Goal: Task Accomplishment & Management: Complete application form

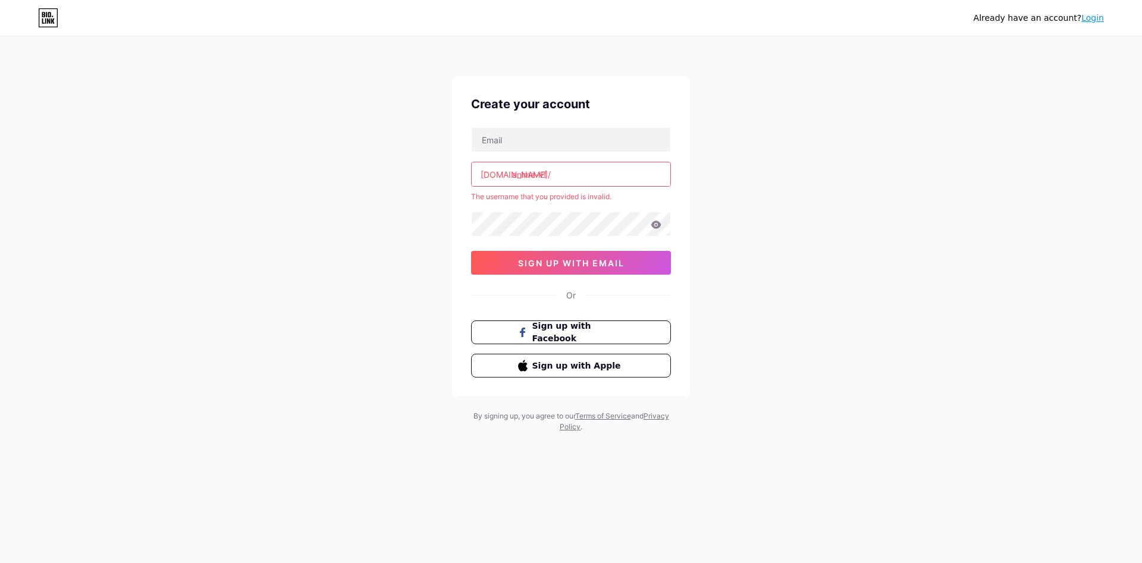
drag, startPoint x: 575, startPoint y: 181, endPoint x: 477, endPoint y: 176, distance: 97.7
click at [475, 177] on input "anime-vf" at bounding box center [571, 174] width 199 height 24
drag, startPoint x: 478, startPoint y: 176, endPoint x: 584, endPoint y: 175, distance: 105.9
click at [584, 175] on input "anime-vf" at bounding box center [571, 174] width 199 height 24
click at [575, 171] on input "anime-vf" at bounding box center [571, 174] width 199 height 24
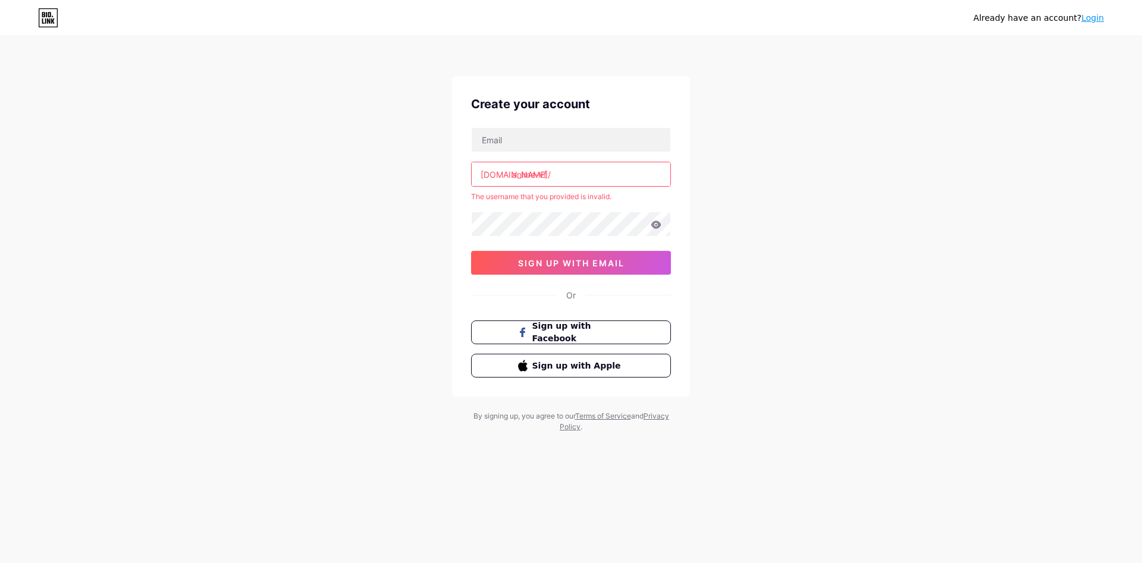
drag, startPoint x: 566, startPoint y: 175, endPoint x: 510, endPoint y: 175, distance: 55.3
click at [510, 175] on input "anime-vf" at bounding box center [571, 174] width 199 height 24
click at [543, 176] on input "anime-vf" at bounding box center [571, 174] width 199 height 24
click at [541, 177] on input "anime-vf" at bounding box center [571, 174] width 199 height 24
drag, startPoint x: 544, startPoint y: 177, endPoint x: 468, endPoint y: 160, distance: 77.9
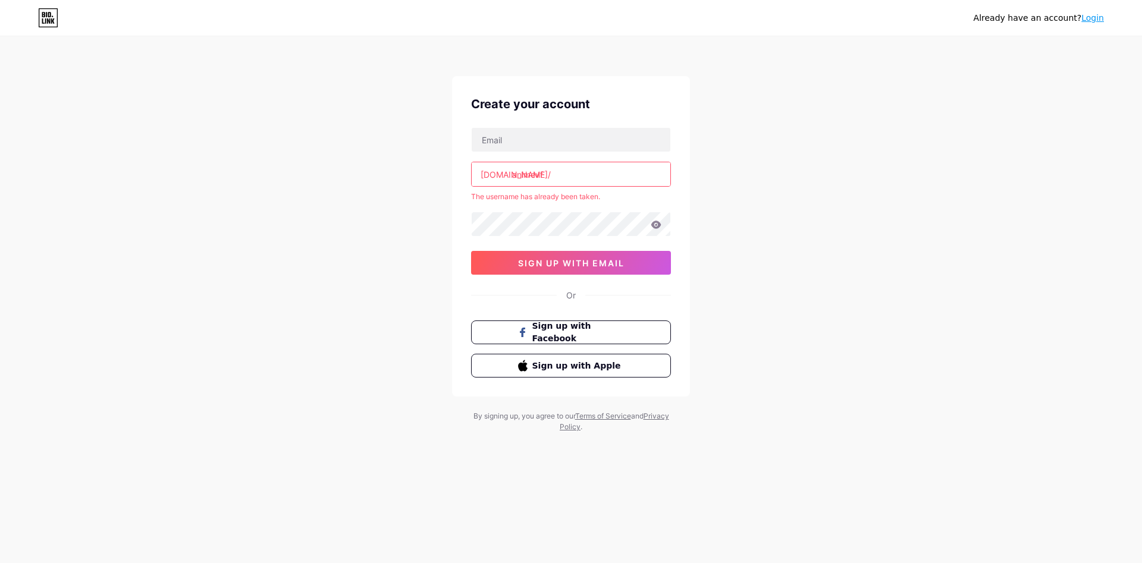
click at [472, 166] on input "animevf" at bounding box center [571, 174] width 199 height 24
click at [587, 178] on input "animevf" at bounding box center [571, 174] width 199 height 24
drag, startPoint x: 551, startPoint y: 177, endPoint x: 537, endPoint y: 175, distance: 14.9
click at [537, 175] on input "animevf" at bounding box center [571, 174] width 199 height 24
click at [514, 177] on input "anime-streaming" at bounding box center [571, 174] width 199 height 24
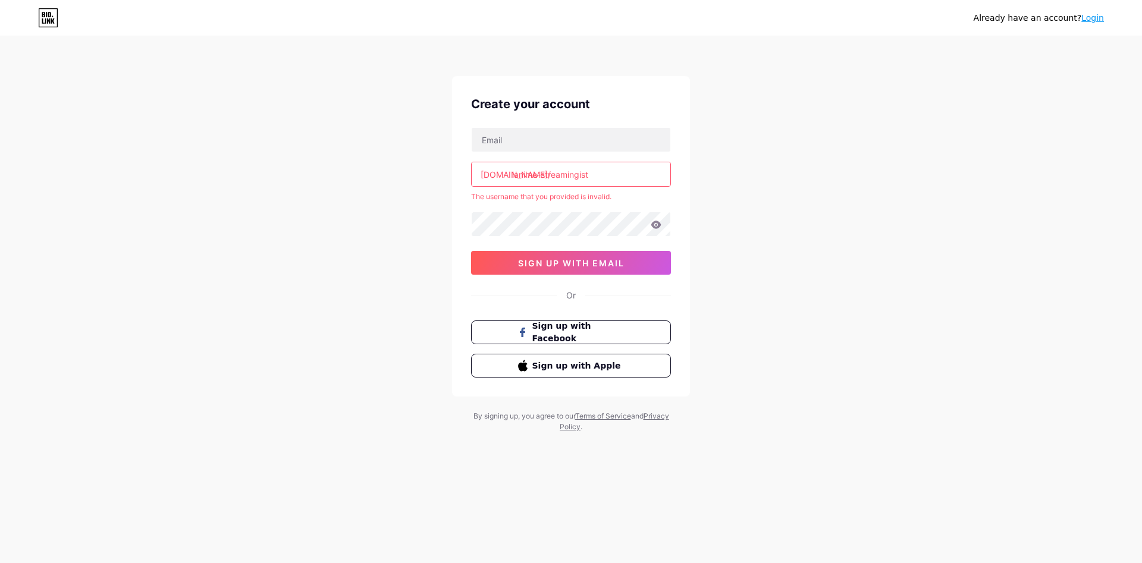
drag, startPoint x: 591, startPoint y: 177, endPoint x: 511, endPoint y: 178, distance: 80.3
click at [511, 178] on input "lanime-streamingist" at bounding box center [571, 174] width 199 height 24
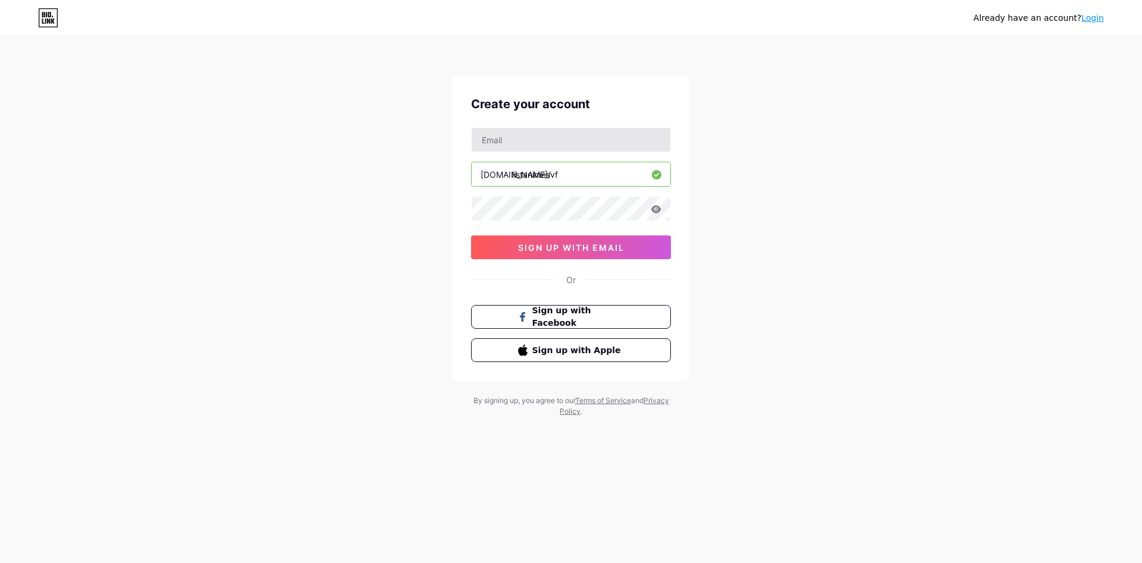
type input "listanimesvf"
click at [508, 142] on input "text" at bounding box center [571, 140] width 199 height 24
type input "[EMAIL_ADDRESS][DOMAIN_NAME]"
click at [597, 249] on span "sign up with email" at bounding box center [571, 248] width 106 height 10
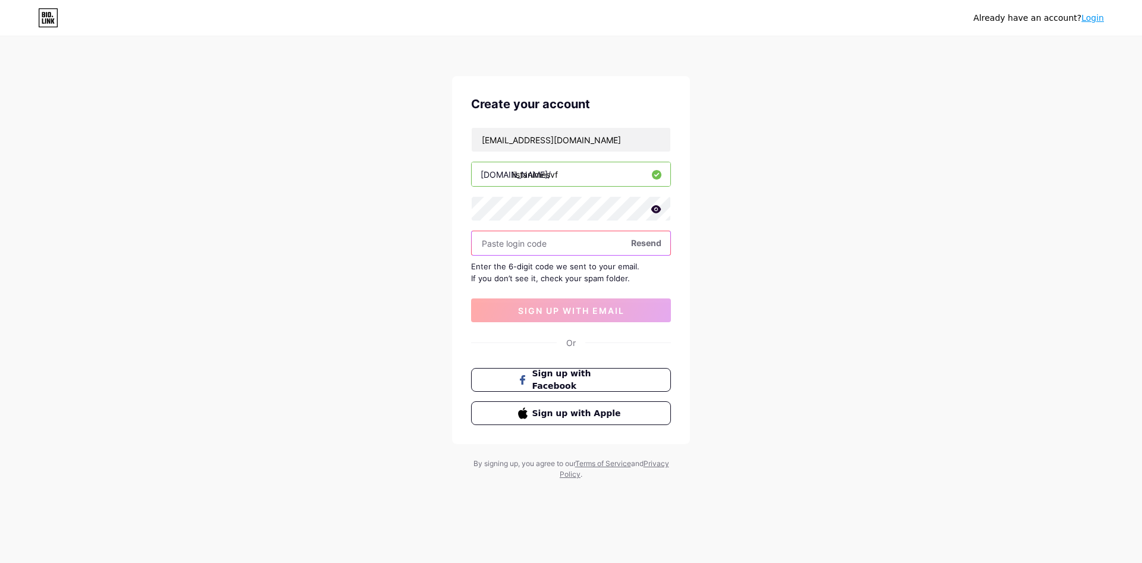
paste input "374874"
type input "374874"
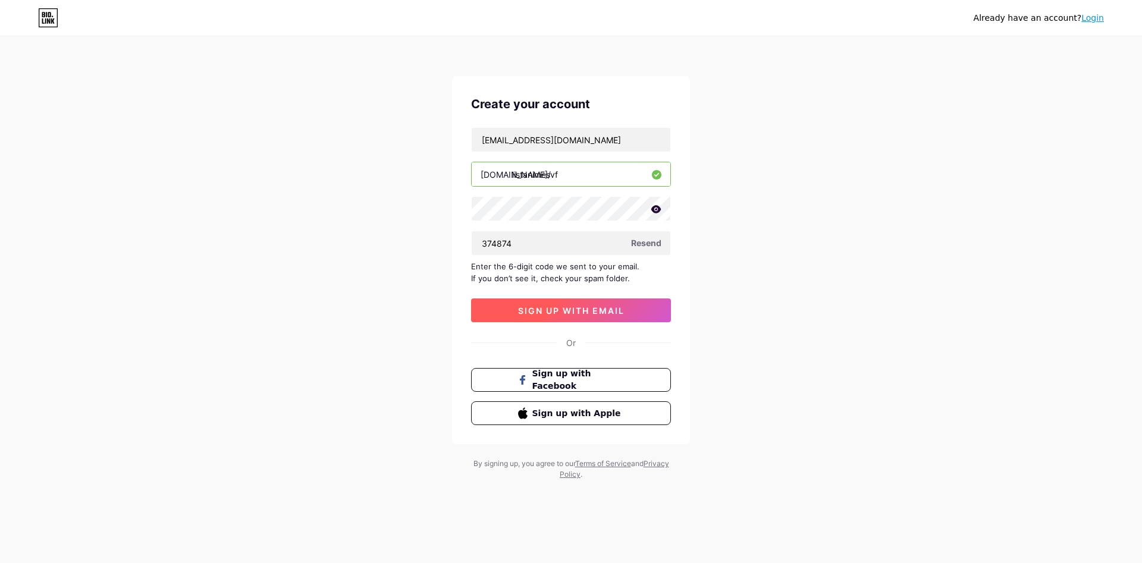
click at [593, 314] on span "sign up with email" at bounding box center [571, 311] width 106 height 10
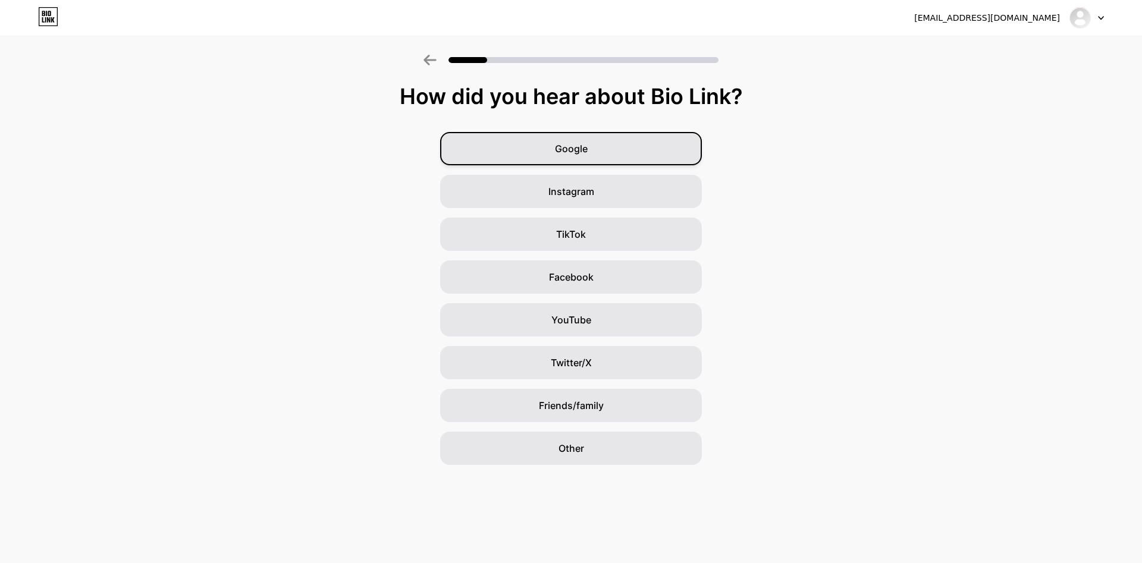
drag, startPoint x: 629, startPoint y: 148, endPoint x: 634, endPoint y: 158, distance: 10.6
click at [634, 158] on div "Google" at bounding box center [571, 148] width 262 height 33
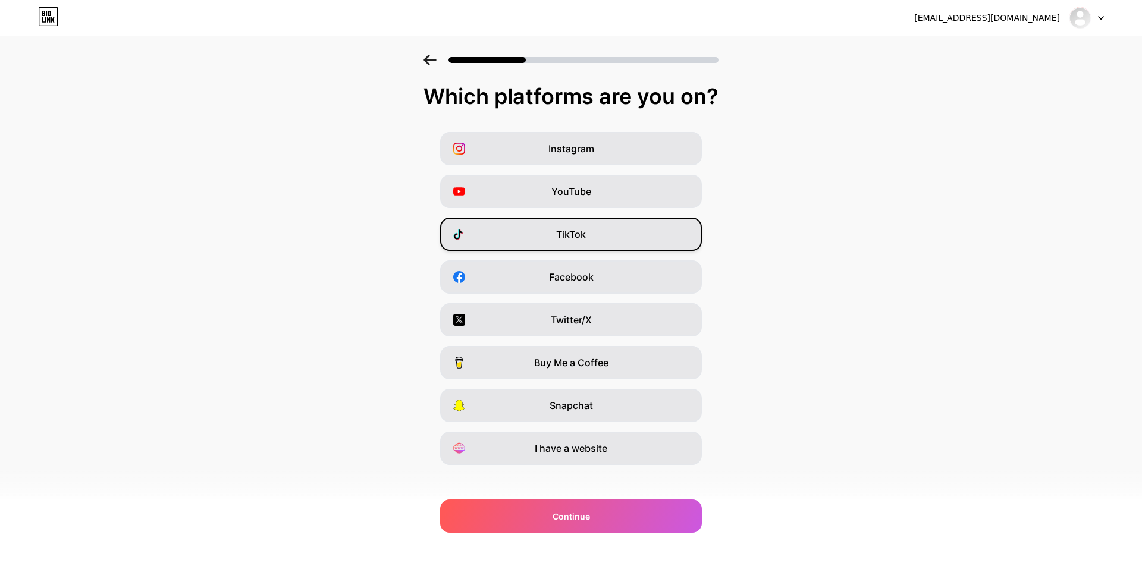
click at [589, 234] on div "TikTok" at bounding box center [571, 234] width 262 height 33
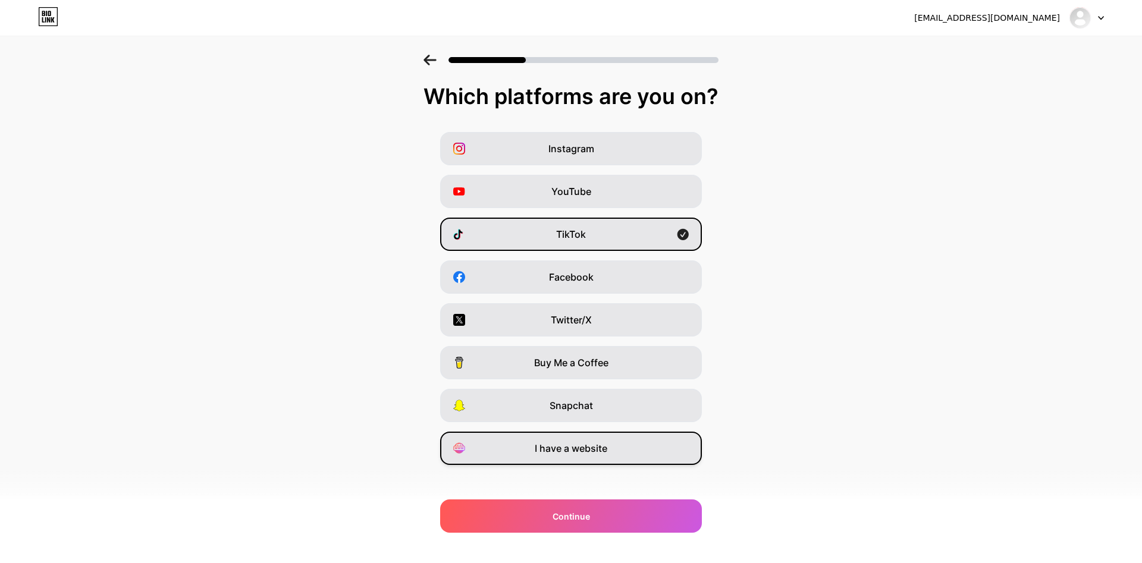
click at [585, 453] on span "I have a website" at bounding box center [571, 448] width 73 height 14
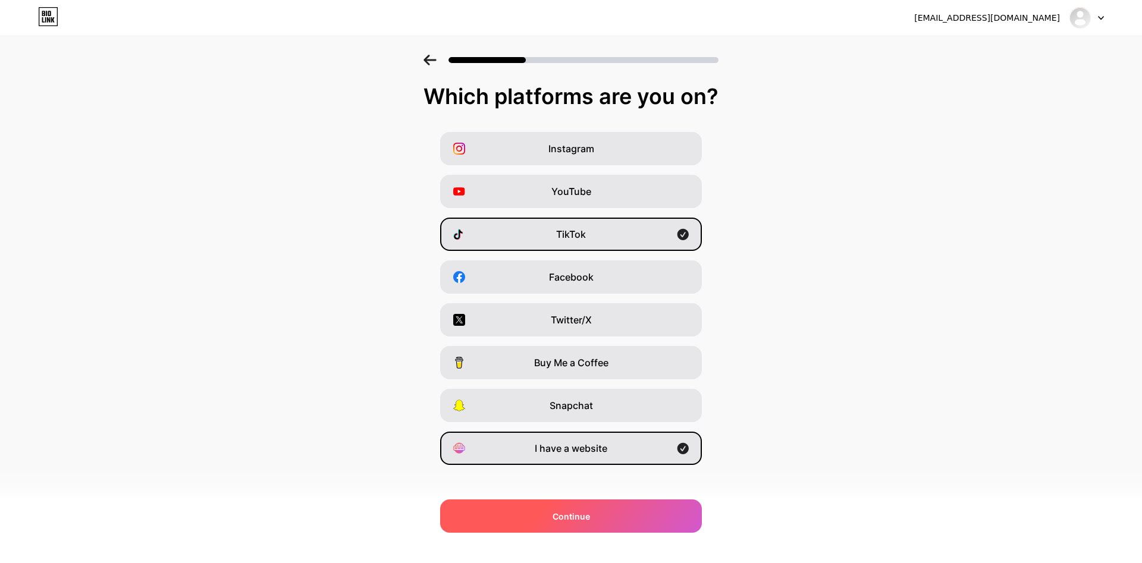
click at [606, 504] on div "Continue" at bounding box center [571, 516] width 262 height 33
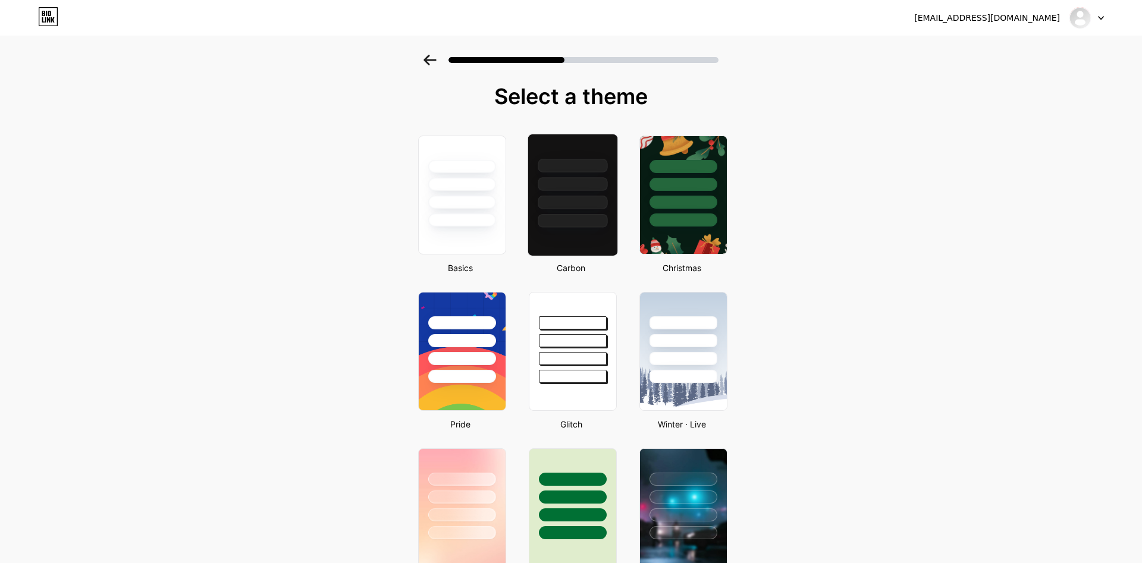
click at [595, 211] on div at bounding box center [572, 180] width 89 height 93
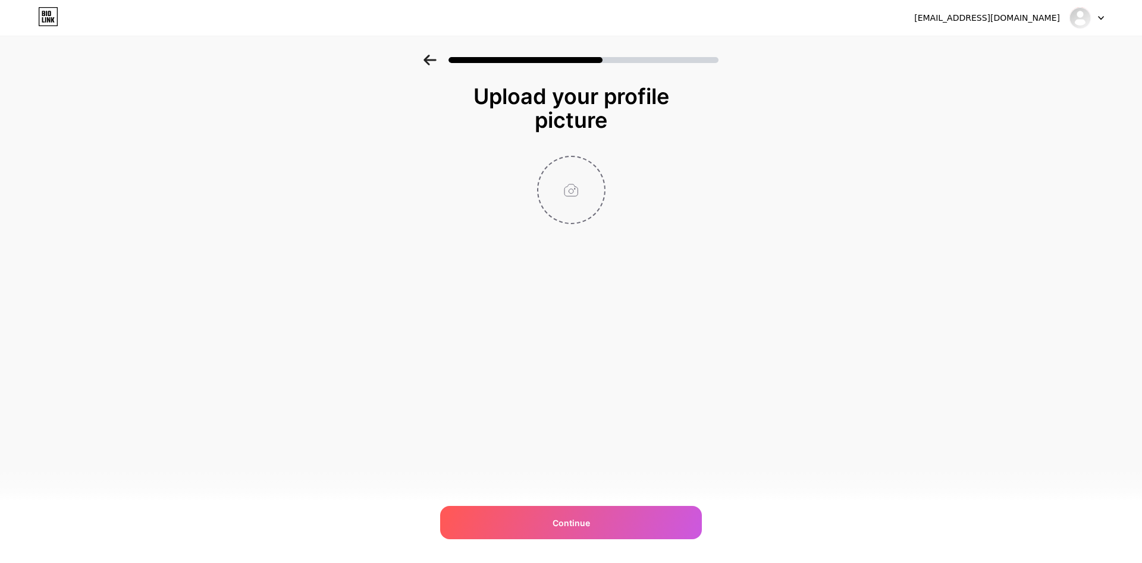
click at [574, 203] on input "file" at bounding box center [571, 190] width 66 height 66
click at [556, 516] on div "Continue" at bounding box center [571, 522] width 262 height 33
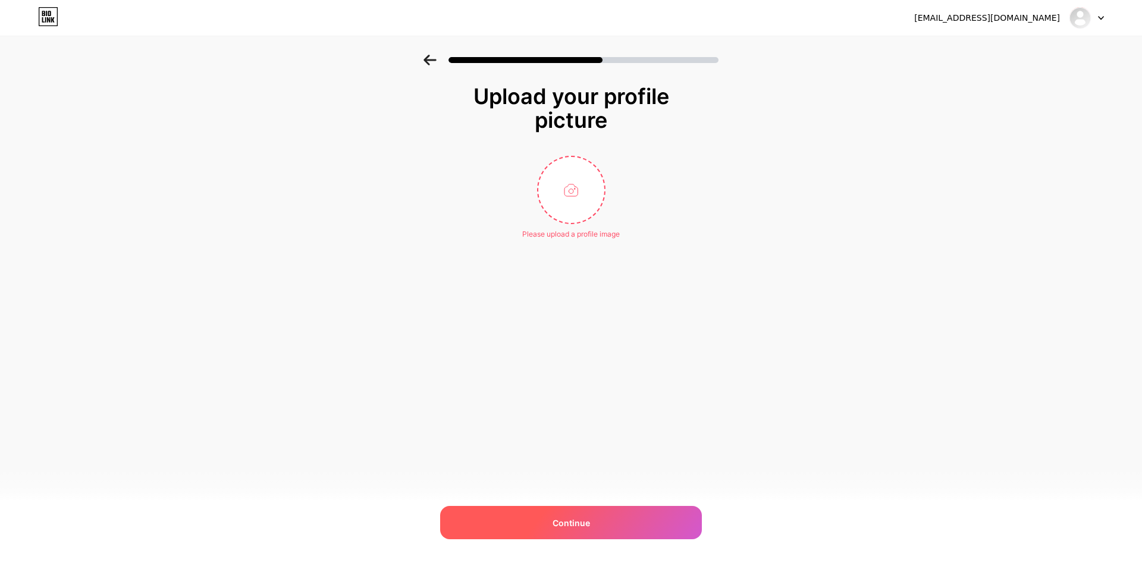
click at [556, 516] on div "Continue" at bounding box center [571, 522] width 262 height 33
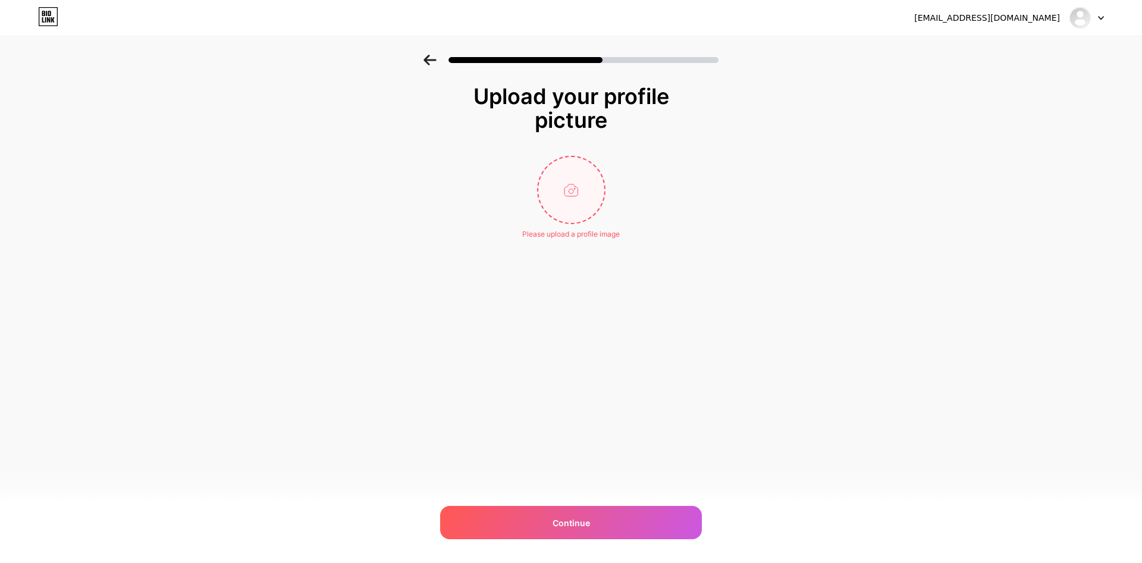
click at [578, 159] on input "file" at bounding box center [571, 190] width 66 height 66
type input "C:\fakepath\Capture d'écran 2025-08-08 024749.png"
click at [573, 184] on span at bounding box center [571, 190] width 13 height 13
click at [425, 59] on icon at bounding box center [430, 60] width 12 height 11
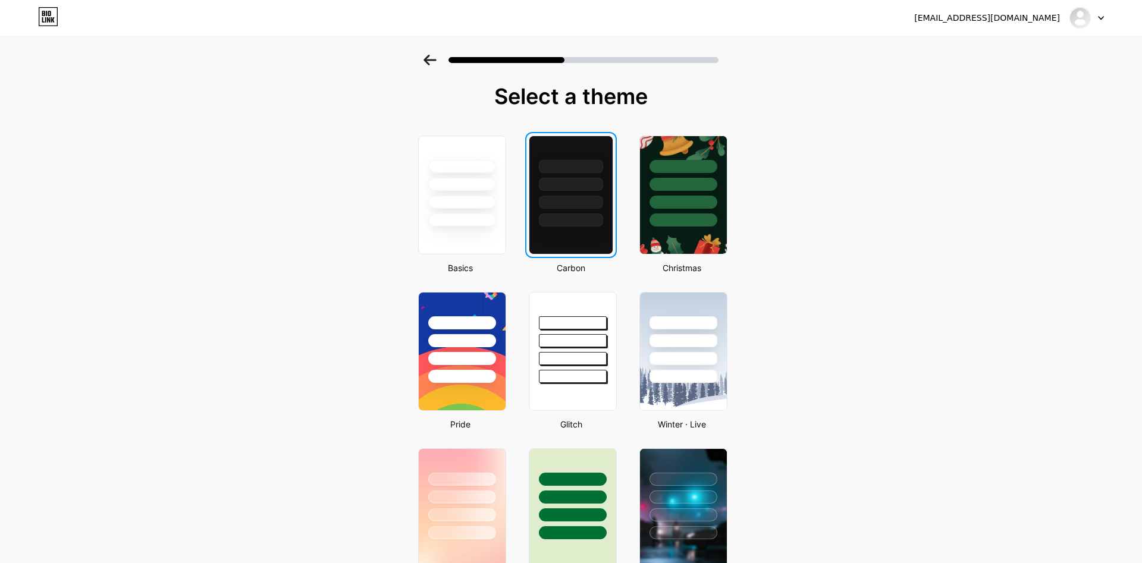
click at [571, 206] on div at bounding box center [571, 202] width 64 height 13
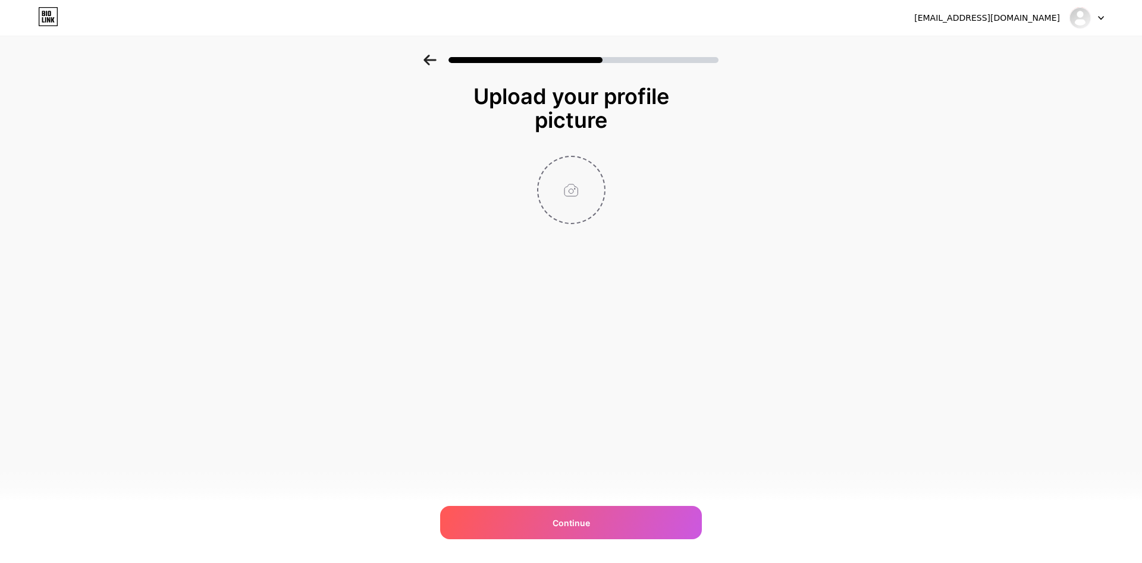
click at [578, 193] on input "file" at bounding box center [571, 190] width 66 height 66
click at [622, 528] on div "Continue" at bounding box center [571, 522] width 262 height 33
click at [563, 183] on input "file" at bounding box center [571, 190] width 66 height 66
click at [578, 177] on input "file" at bounding box center [571, 190] width 66 height 66
type input "C:\fakepath\Untitled.jpg"
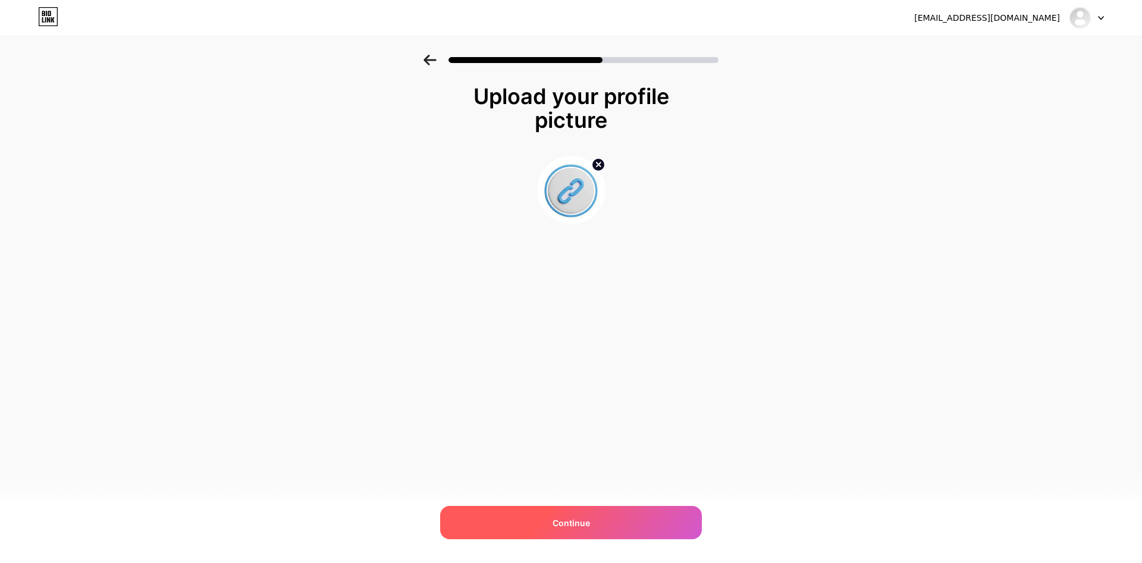
click at [618, 515] on div "Continue" at bounding box center [571, 522] width 262 height 33
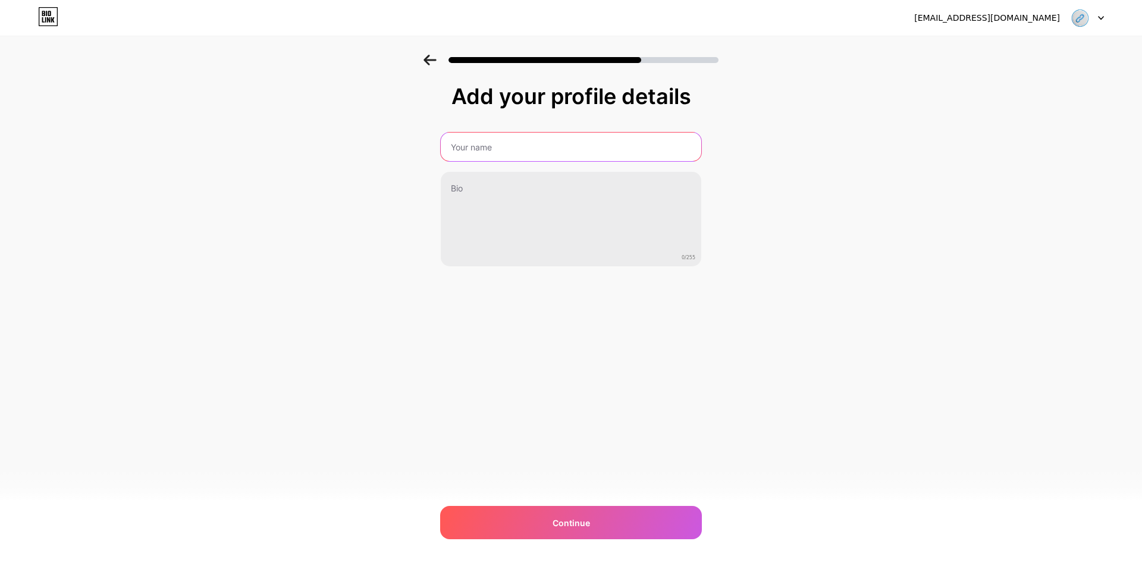
click at [586, 146] on input "text" at bounding box center [571, 147] width 261 height 29
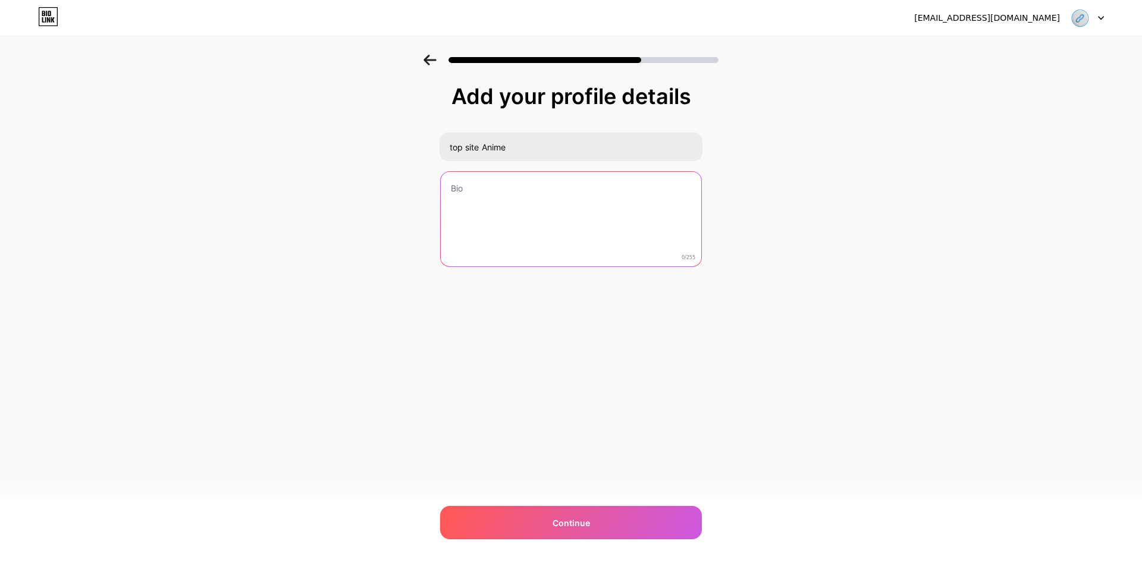
click at [562, 203] on textarea at bounding box center [571, 220] width 261 height 96
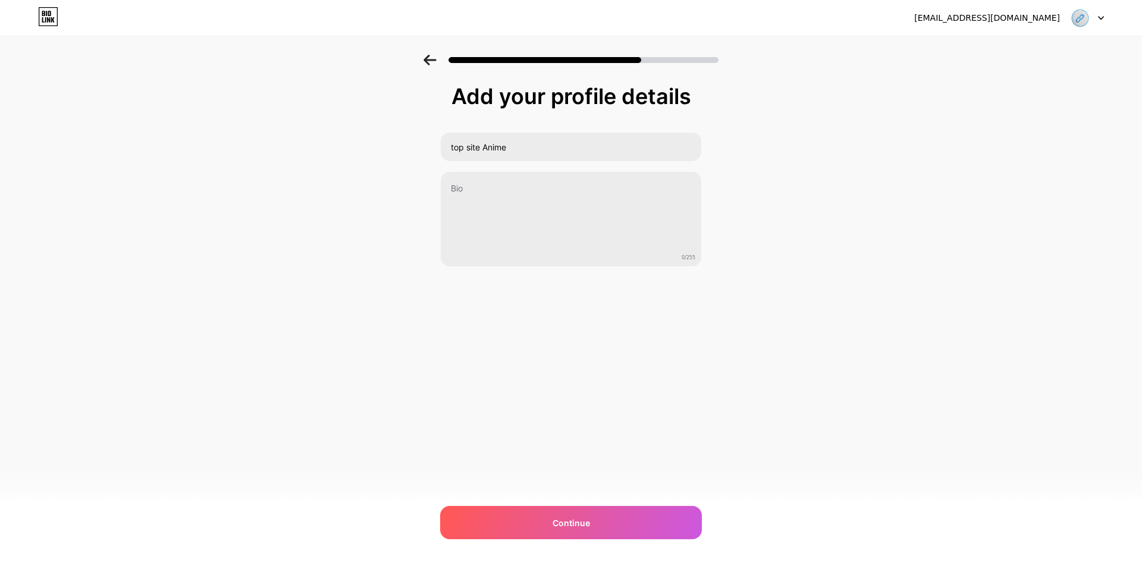
click at [807, 355] on div "wawanimeapp@gmail.com Logout Link Copied Add your profile details top site Anim…" at bounding box center [571, 281] width 1142 height 563
click at [508, 147] on input "top site Anime" at bounding box center [571, 147] width 263 height 29
click at [577, 148] on input "top site Anime vf et vostfr scan manga" at bounding box center [571, 147] width 263 height 29
type input "top site Anime vf et vostfr scan et manga"
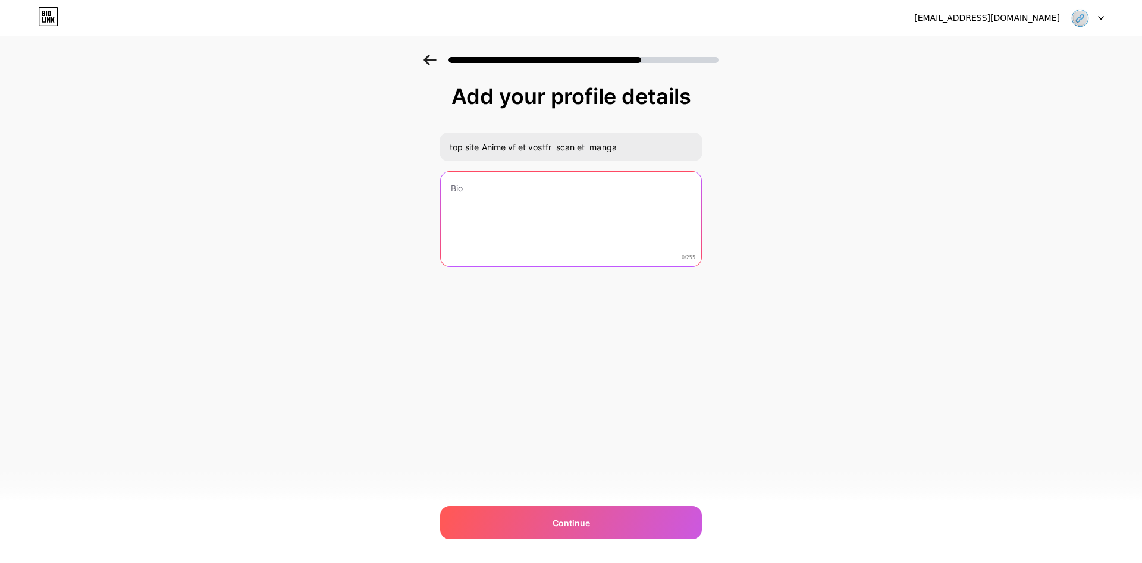
click at [578, 187] on textarea at bounding box center [571, 220] width 261 height 96
paste textarea "FILM/SERIE/ANIME/TV/SCAN"
drag, startPoint x: 496, startPoint y: 186, endPoint x: 452, endPoint y: 185, distance: 44.0
click at [440, 189] on textarea "FILM/SERIE/ANIME/TV/SCAN" at bounding box center [571, 219] width 263 height 97
click at [454, 187] on textarea "/ANIME/TV/SCAN" at bounding box center [571, 219] width 263 height 97
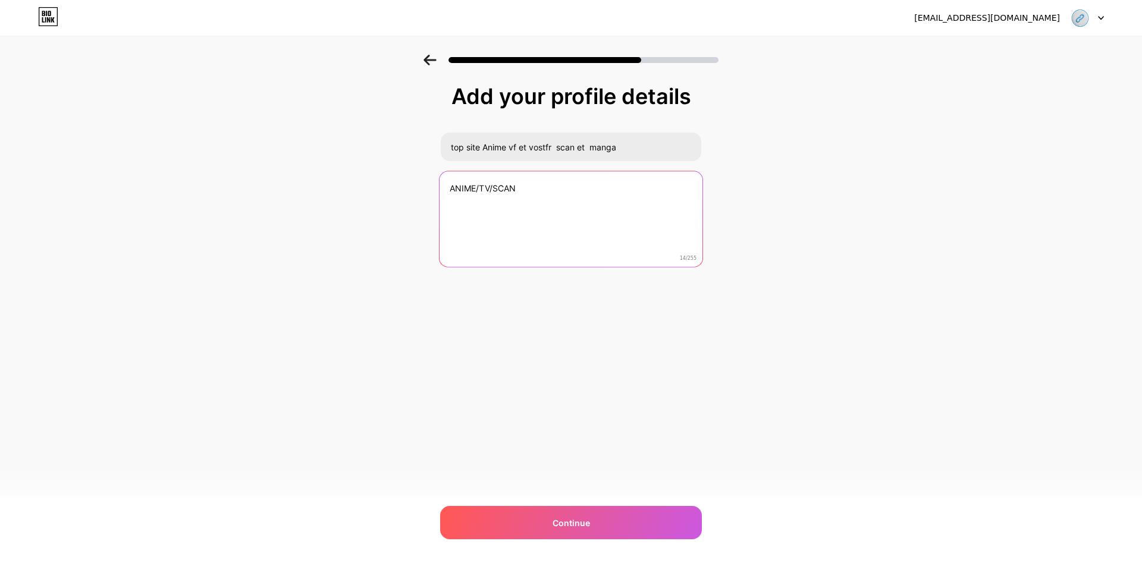
click at [523, 187] on textarea "ANIME/TV/SCAN" at bounding box center [571, 219] width 263 height 97
type textarea "ANIME/TV/SCAN"
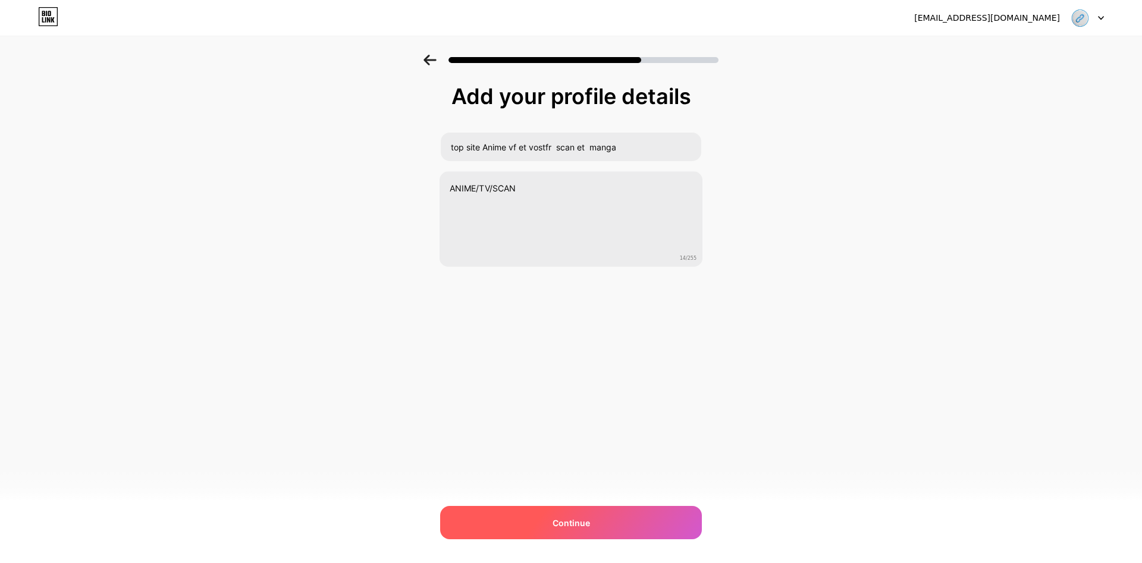
click at [604, 515] on div "Continue" at bounding box center [571, 522] width 262 height 33
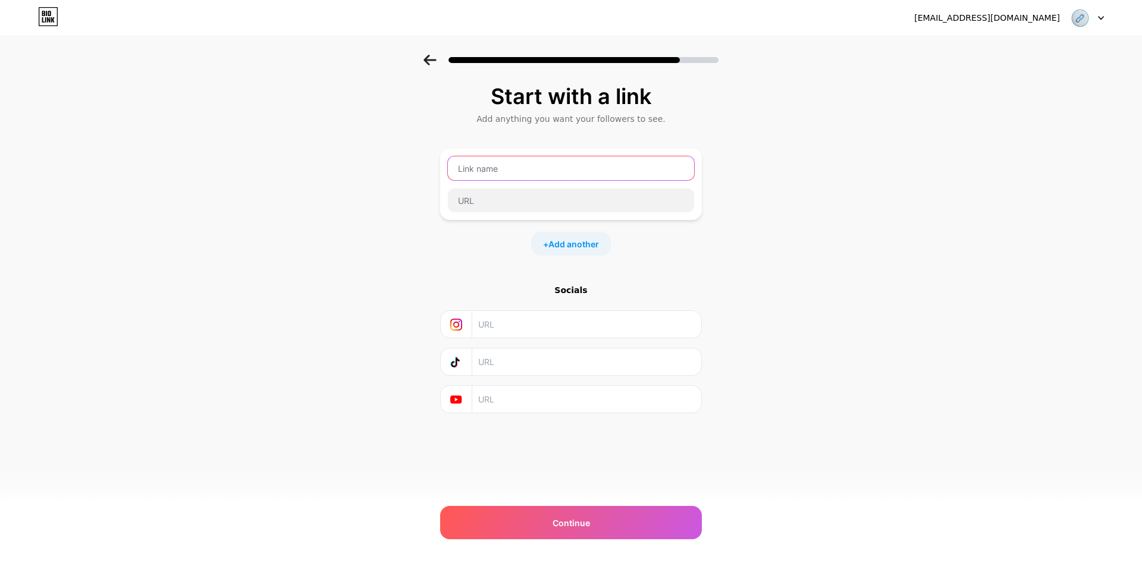
click at [534, 168] on input "text" at bounding box center [571, 168] width 246 height 24
type input "toonanime"
click at [550, 193] on input "text" at bounding box center [571, 201] width 246 height 24
paste input "https://v8.toonanime.co/"
type input "https://v8.toonanime.co/"
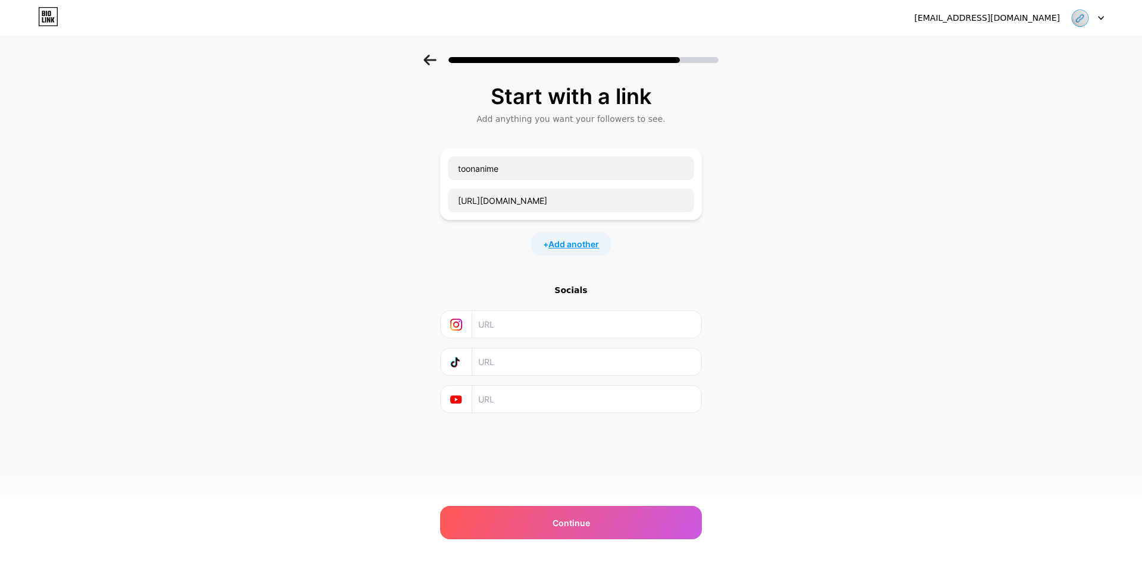
click at [566, 242] on span "Add another" at bounding box center [573, 244] width 51 height 12
click at [556, 256] on input "text" at bounding box center [571, 252] width 246 height 24
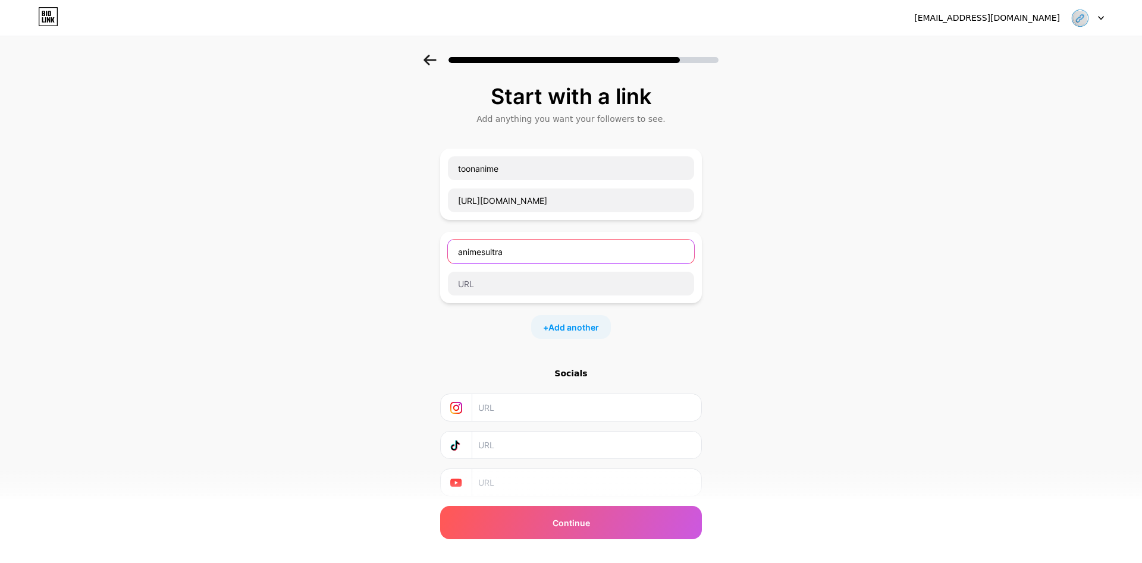
type input "animesultra"
click at [556, 287] on input "text" at bounding box center [571, 284] width 246 height 24
paste input "https://animesultra.org/"
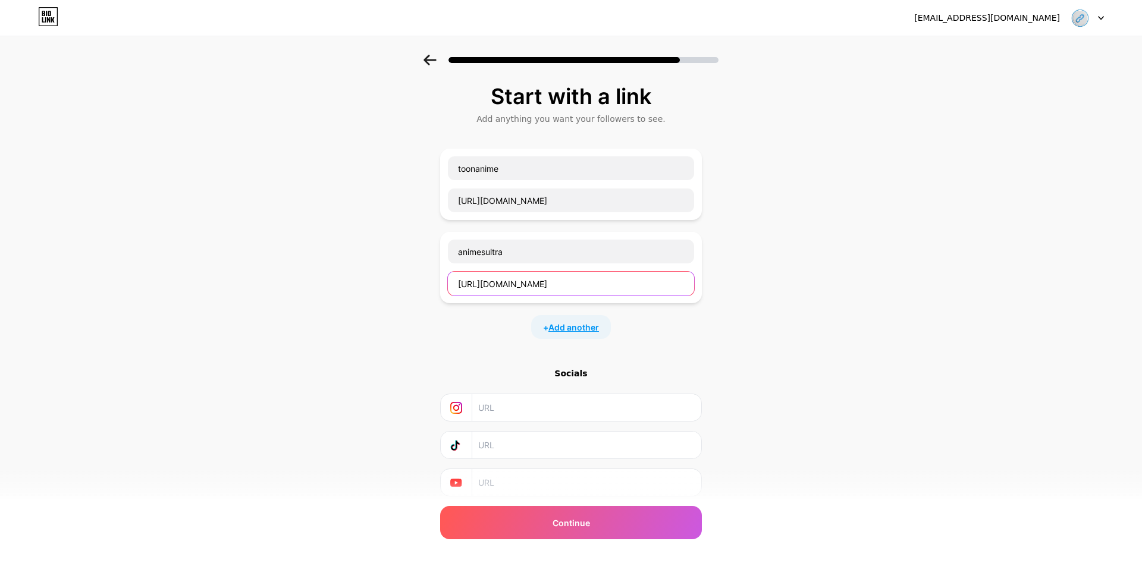
type input "https://animesultra.org/"
click at [572, 325] on span "Add another" at bounding box center [573, 327] width 51 height 12
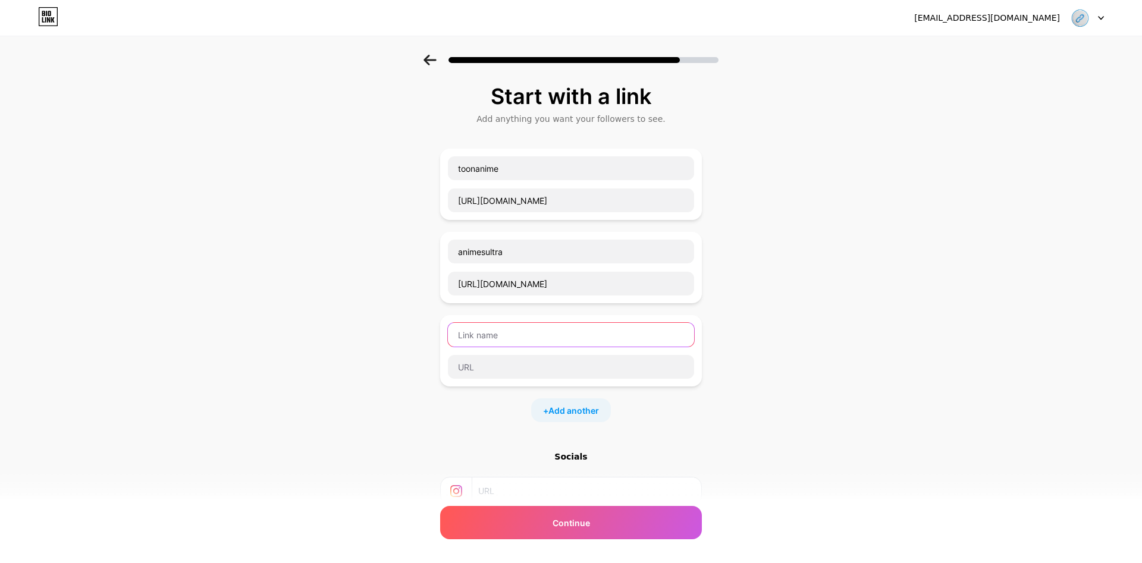
click at [509, 337] on input "text" at bounding box center [571, 335] width 246 height 24
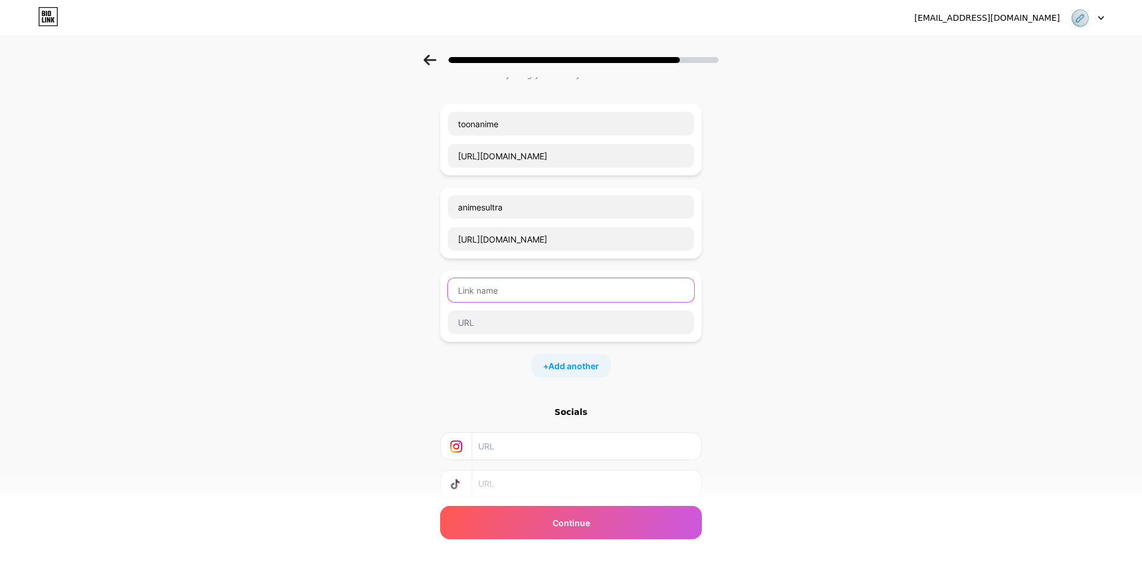
scroll to position [2, 0]
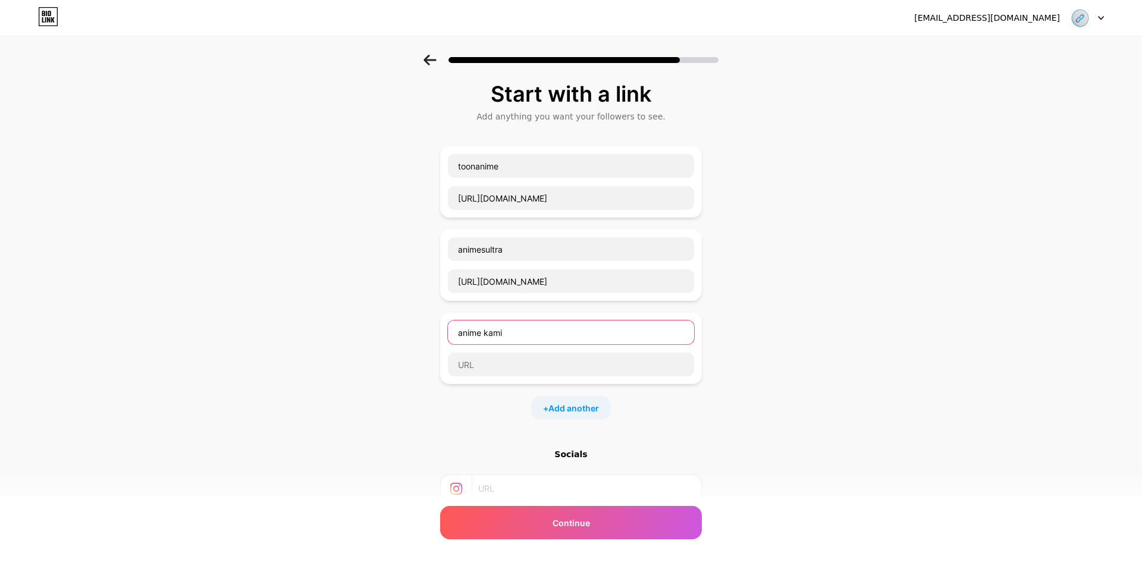
type input "anime kami"
click at [529, 368] on input "text" at bounding box center [571, 365] width 246 height 24
paste input "anime kami"
type input "anime kami"
paste input "https://anime-kami.com/"
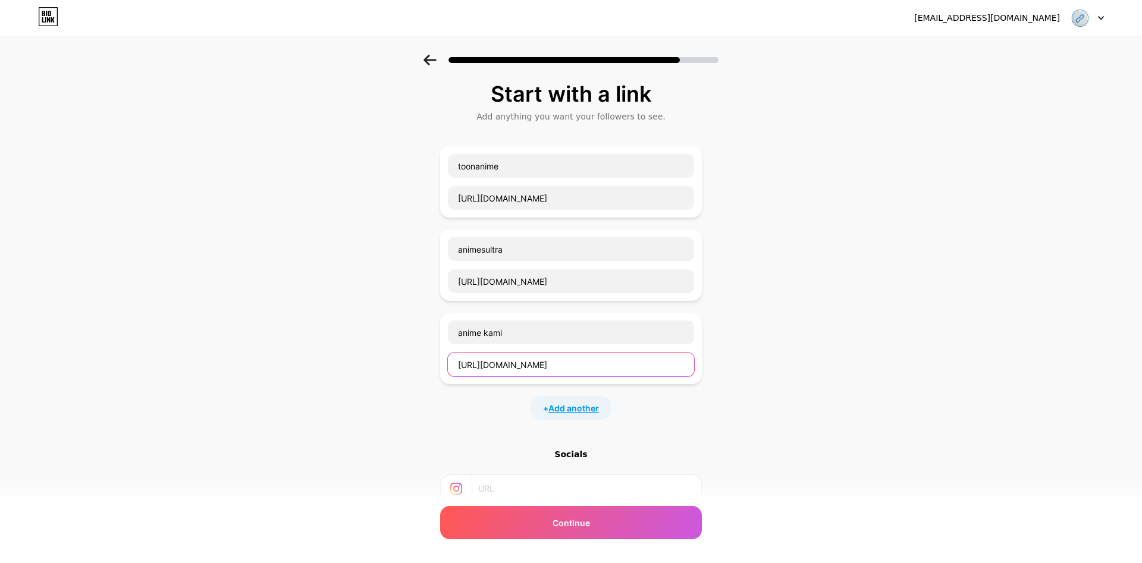
type input "https://anime-kami.com/"
click at [584, 410] on span "Add another" at bounding box center [573, 408] width 51 height 12
click at [548, 418] on input "text" at bounding box center [571, 416] width 246 height 24
click at [535, 319] on div "anime kami https://anime-kami.com/" at bounding box center [571, 348] width 262 height 71
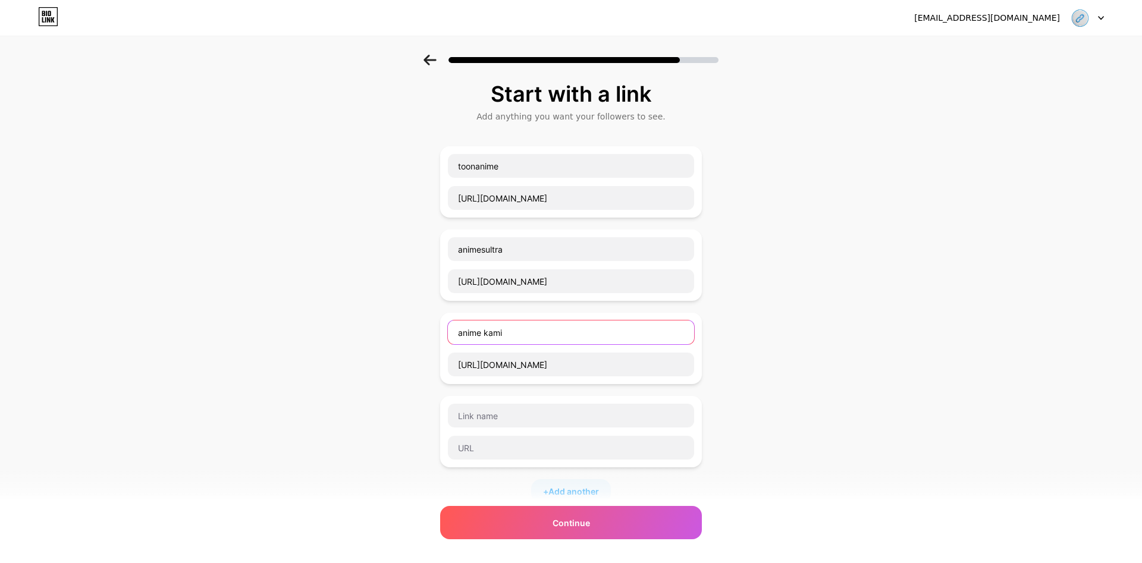
click at [534, 325] on input "anime kami" at bounding box center [571, 333] width 246 height 24
type input "anime kami (scan & anime)"
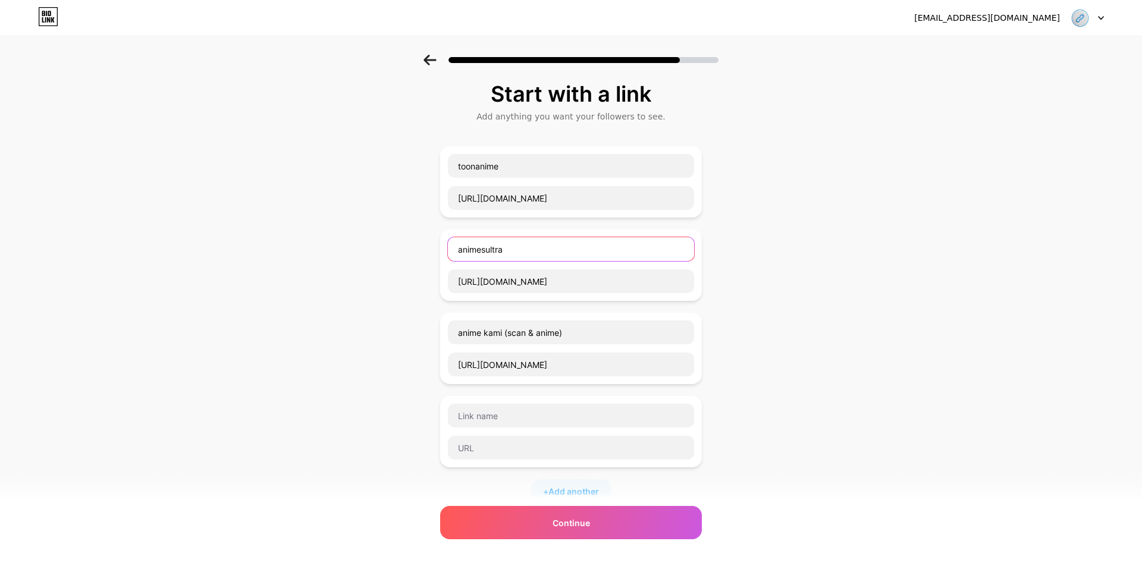
click at [520, 252] on input "animesultra" at bounding box center [571, 249] width 246 height 24
click at [531, 251] on input "animesultra (anime)" at bounding box center [571, 249] width 246 height 24
drag, startPoint x: 540, startPoint y: 252, endPoint x: 507, endPoint y: 253, distance: 33.3
click at [507, 253] on input "animesultra (anime)" at bounding box center [571, 249] width 246 height 24
type input "animesultra (anime)"
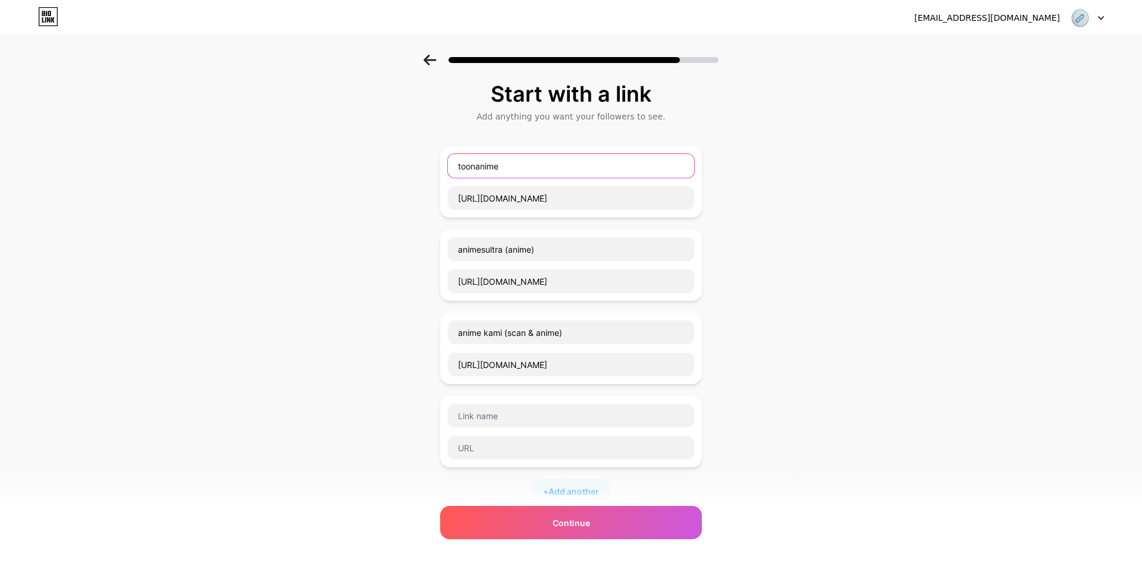
click at [519, 167] on input "toonanime" at bounding box center [571, 166] width 246 height 24
paste input "(anime)"
type input "toonanime (anime)"
click at [531, 410] on input "text" at bounding box center [571, 416] width 246 height 24
click at [519, 442] on input "text" at bounding box center [571, 448] width 246 height 24
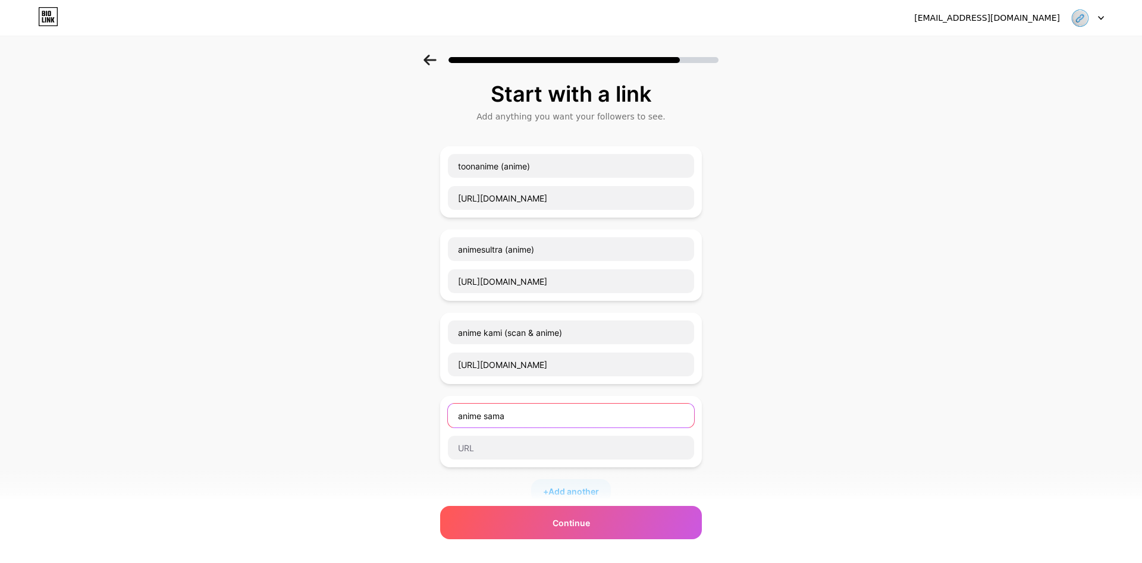
click at [535, 421] on input "anime sama" at bounding box center [571, 416] width 246 height 24
drag, startPoint x: 562, startPoint y: 333, endPoint x: 506, endPoint y: 337, distance: 55.4
click at [506, 337] on input "anime kami (scan & anime)" at bounding box center [571, 333] width 246 height 24
click at [526, 419] on input "anime sama" at bounding box center [571, 416] width 246 height 24
paste input "(scan & anime)"
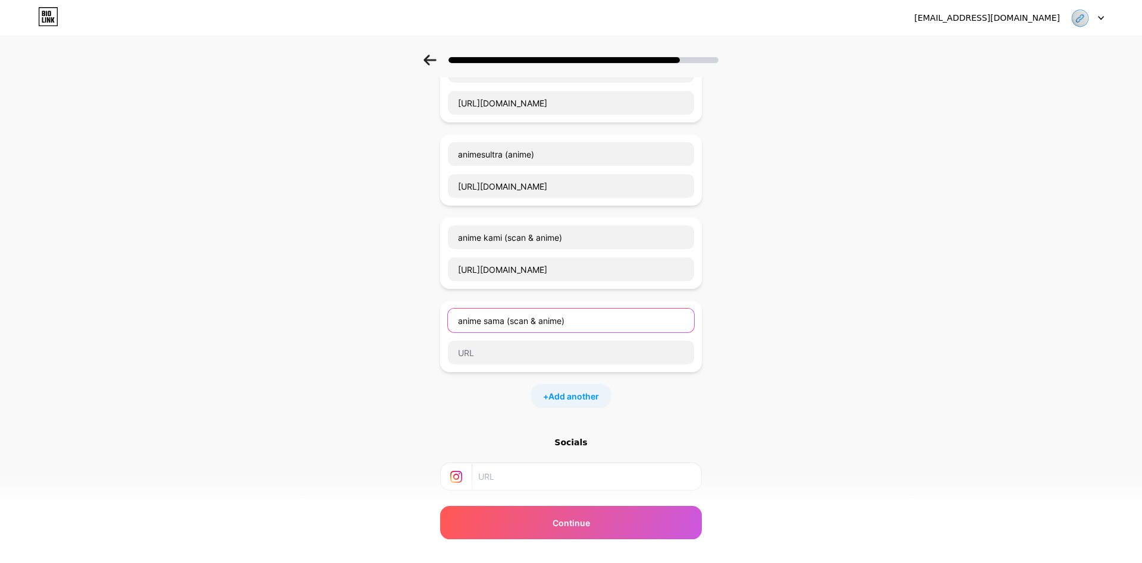
scroll to position [124, 0]
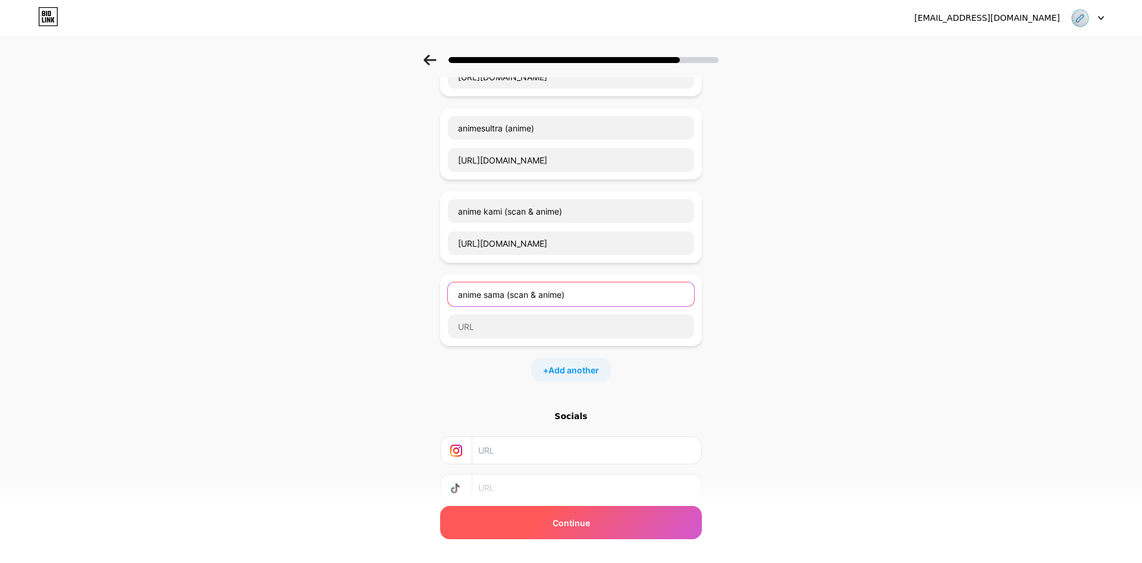
type input "anime sama (scan & anime)"
click at [574, 525] on span "Continue" at bounding box center [571, 523] width 37 height 12
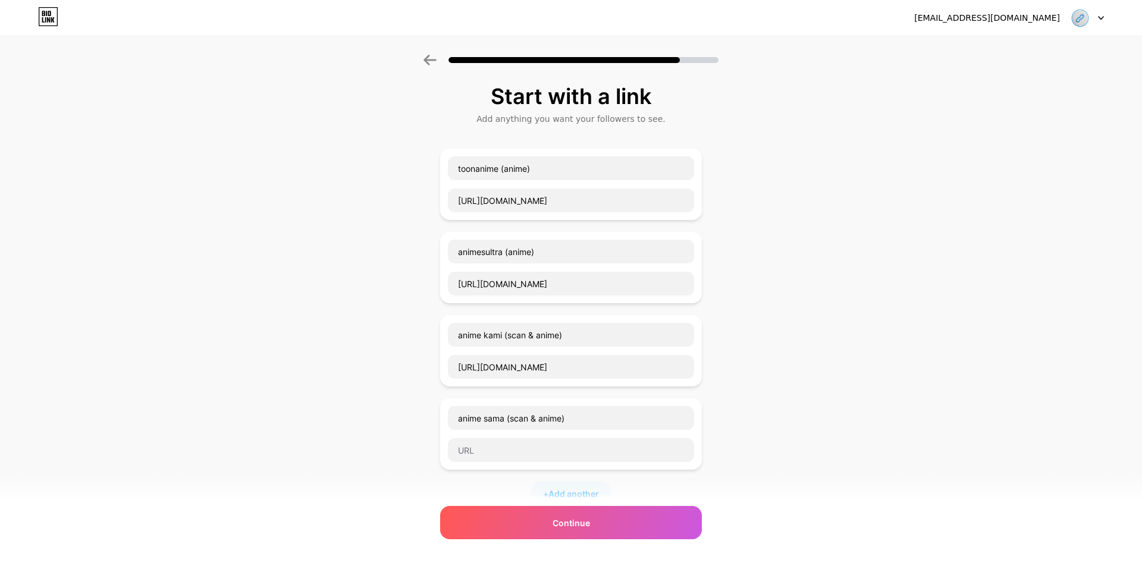
scroll to position [35, 0]
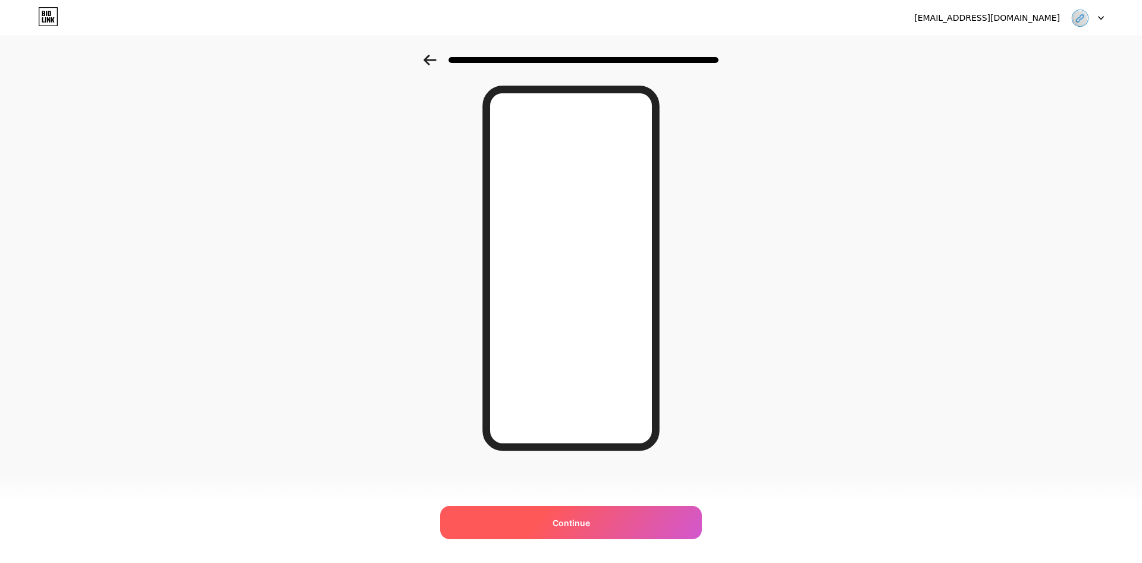
click at [572, 523] on span "Continue" at bounding box center [571, 523] width 37 height 12
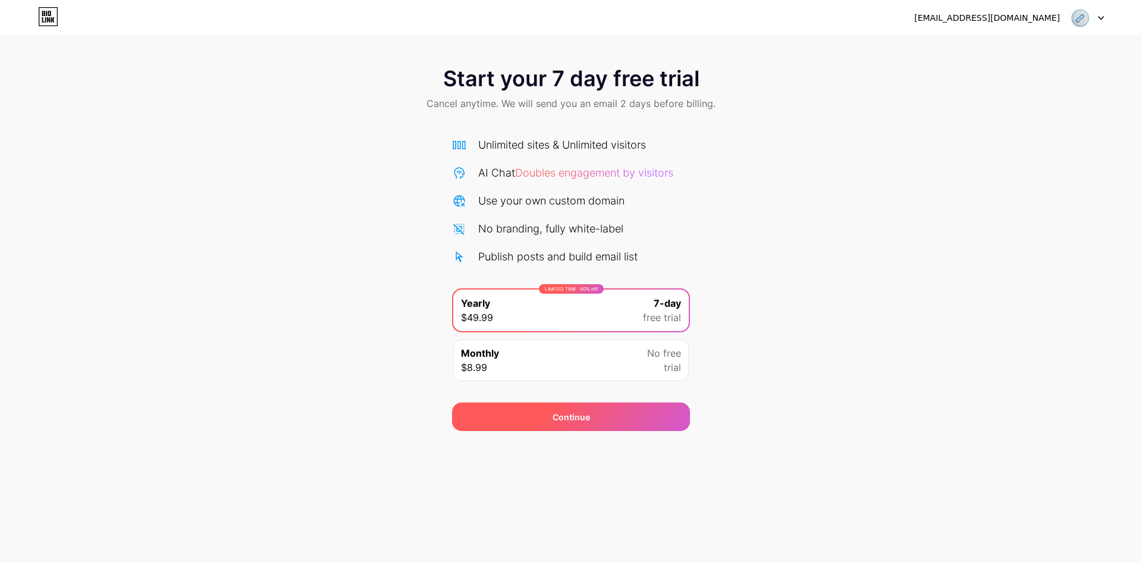
click at [670, 410] on div "Continue" at bounding box center [571, 417] width 238 height 29
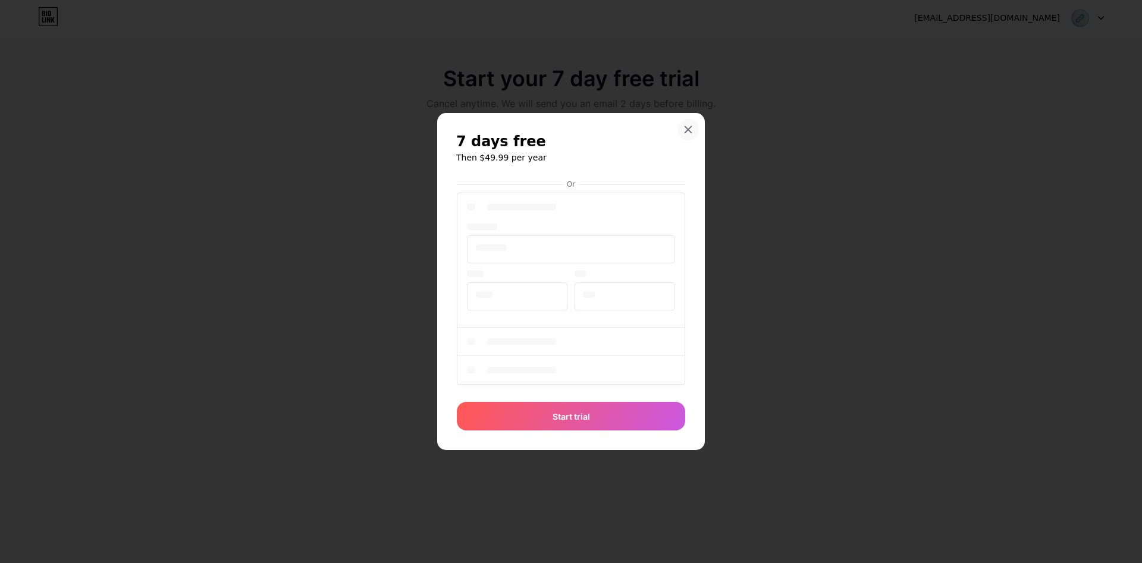
click at [690, 123] on div at bounding box center [688, 129] width 21 height 21
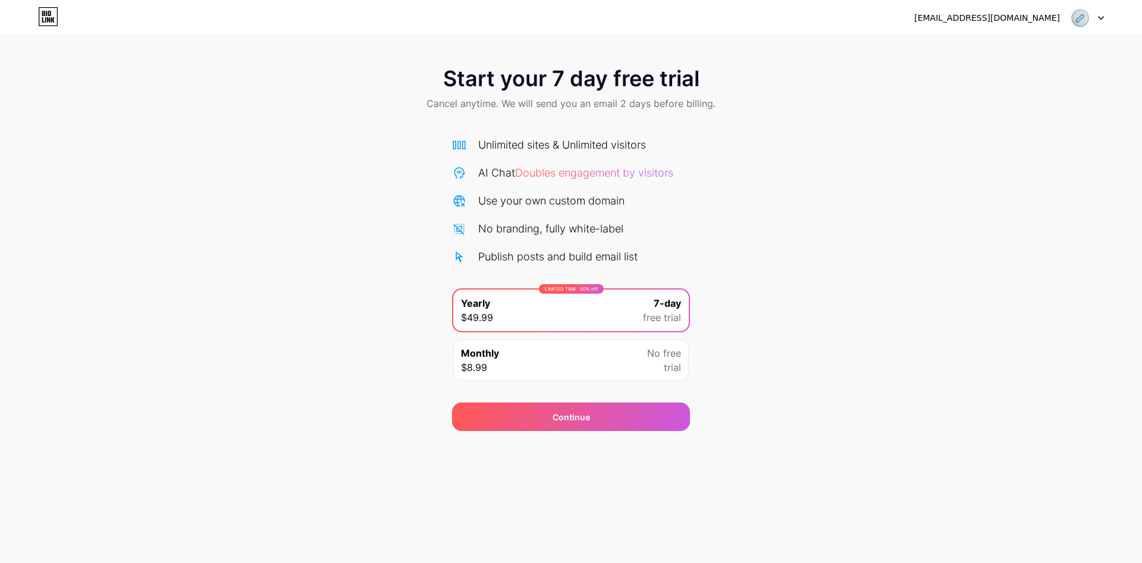
click at [1087, 21] on img at bounding box center [1080, 18] width 23 height 23
click at [622, 121] on div "Start your 7 day free trial Cancel anytime. We will send you an email 2 days be…" at bounding box center [571, 90] width 1142 height 70
click at [40, 15] on icon at bounding box center [48, 16] width 20 height 19
click at [588, 454] on div "wawanimeapp@gmail.com Logout Link Copied Start your 7 day free trial Cancel any…" at bounding box center [571, 281] width 1142 height 563
drag, startPoint x: 571, startPoint y: 448, endPoint x: 554, endPoint y: 450, distance: 16.8
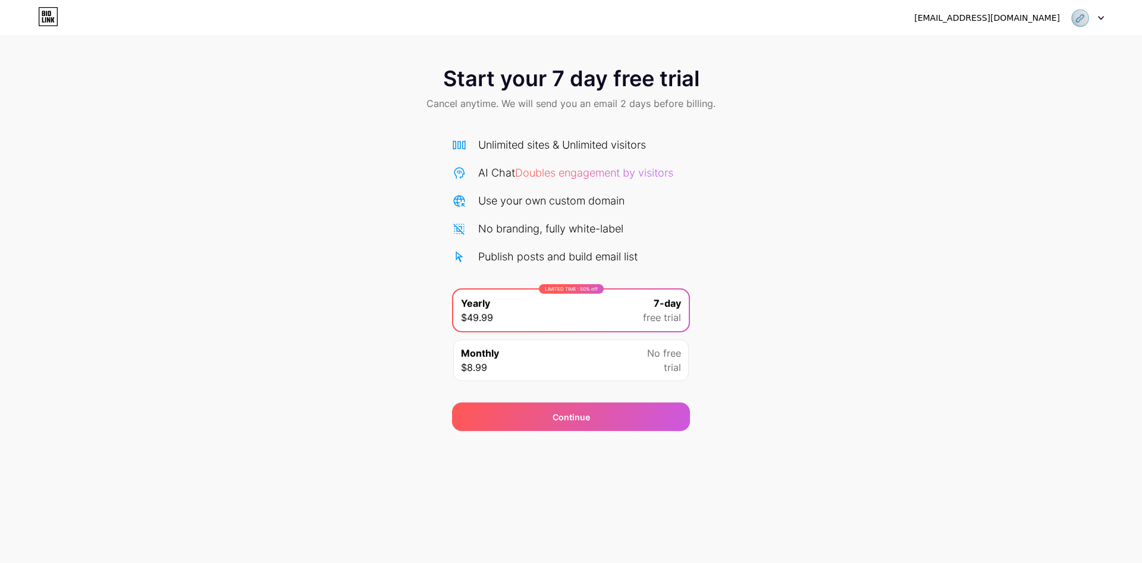
click at [569, 448] on div "wawanimeapp@gmail.com Logout Link Copied Start your 7 day free trial Cancel any…" at bounding box center [571, 281] width 1142 height 563
click at [553, 450] on div "wawanimeapp@gmail.com Logout Link Copied Start your 7 day free trial Cancel any…" at bounding box center [571, 281] width 1142 height 563
click at [1095, 21] on div at bounding box center [1087, 17] width 35 height 21
click at [1081, 19] on img at bounding box center [1080, 18] width 23 height 23
click at [299, 329] on div "Start your 7 day free trial Cancel anytime. We will send you an email 2 days be…" at bounding box center [571, 243] width 1142 height 377
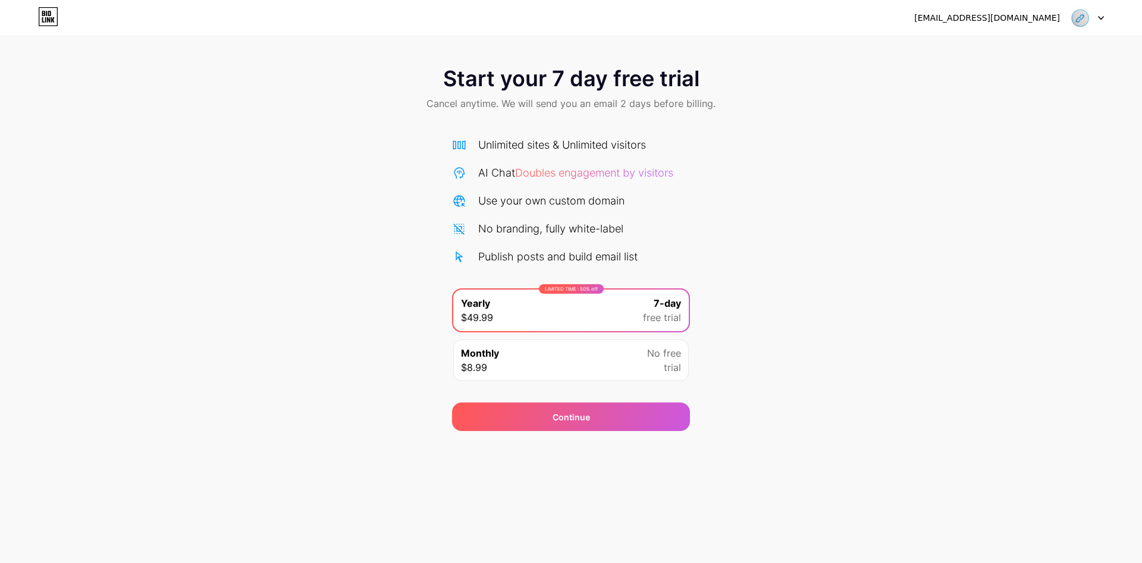
click at [1095, 19] on div at bounding box center [1087, 17] width 35 height 21
click at [1001, 51] on li "Logout" at bounding box center [1030, 49] width 148 height 32
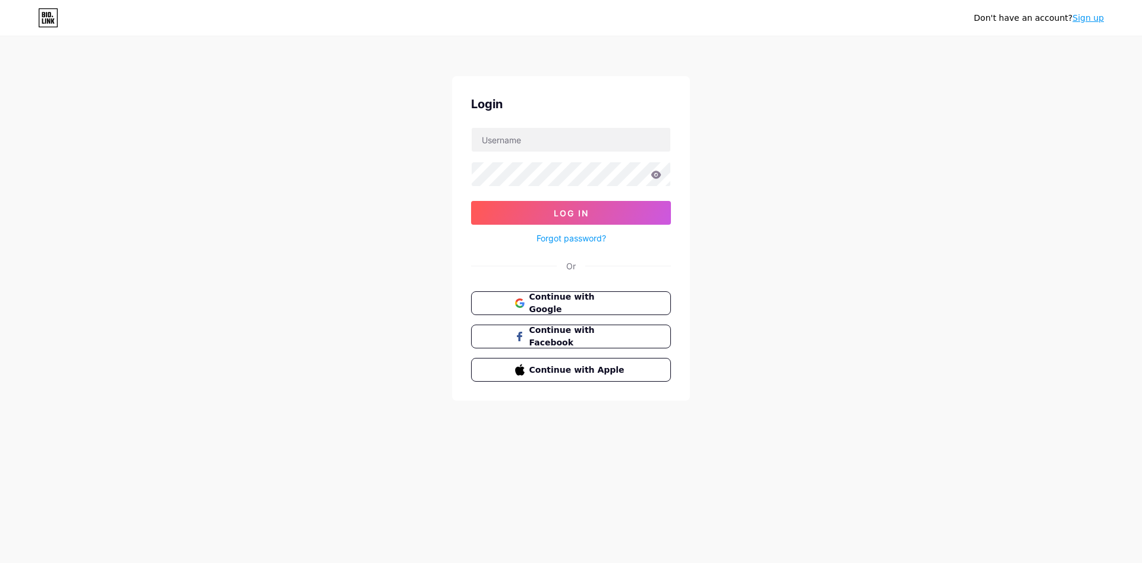
click at [42, 20] on icon at bounding box center [43, 20] width 2 height 5
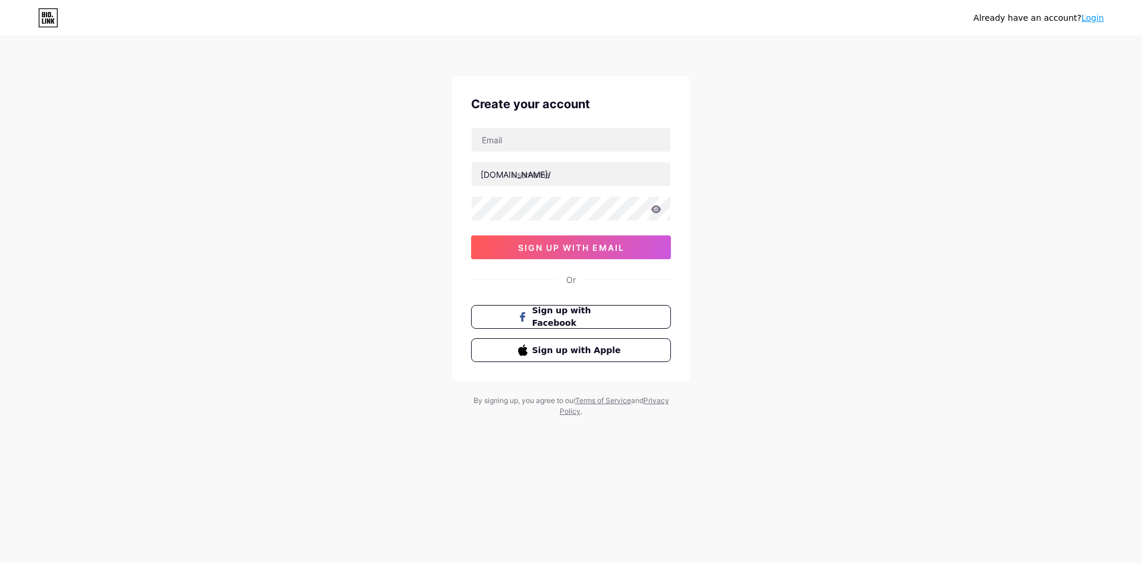
click at [1098, 21] on link "Login" at bounding box center [1093, 18] width 23 height 10
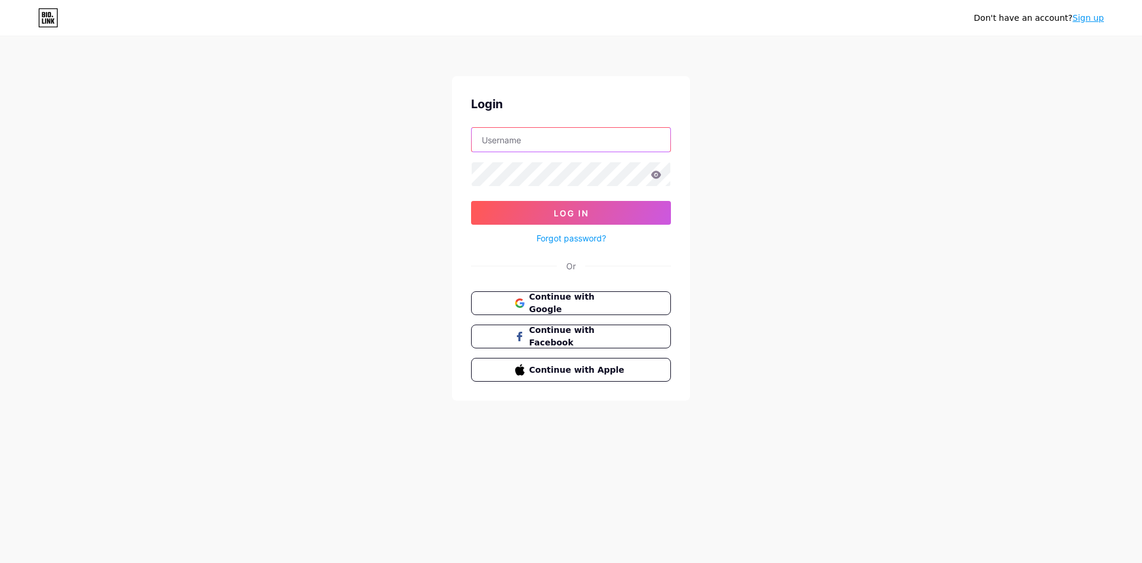
click at [538, 133] on input "text" at bounding box center [571, 140] width 199 height 24
type input "[EMAIL_ADDRESS][DOMAIN_NAME]"
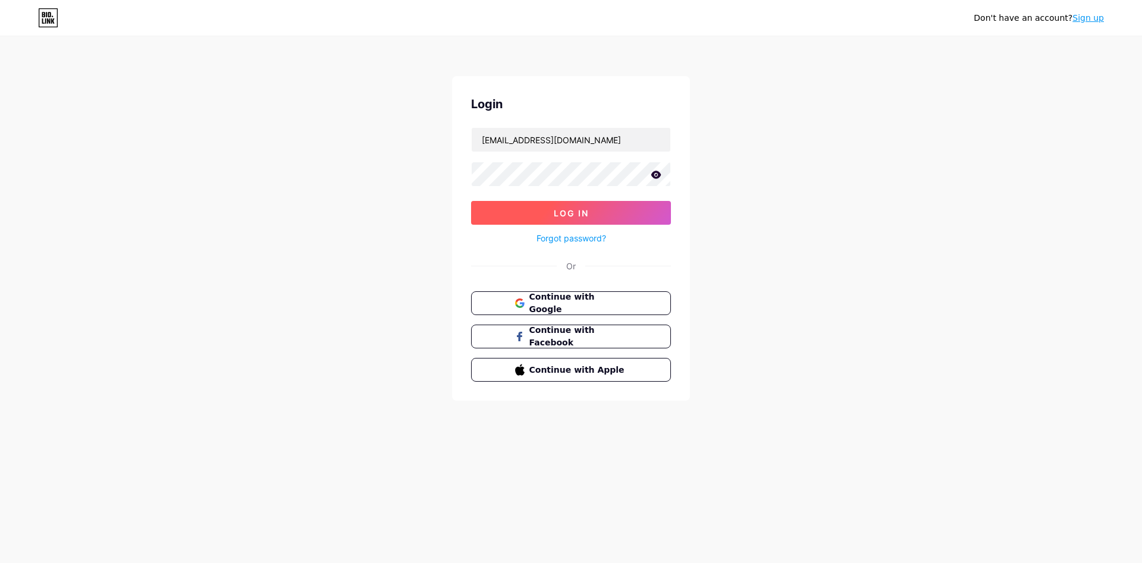
click at [628, 214] on button "Log In" at bounding box center [571, 213] width 200 height 24
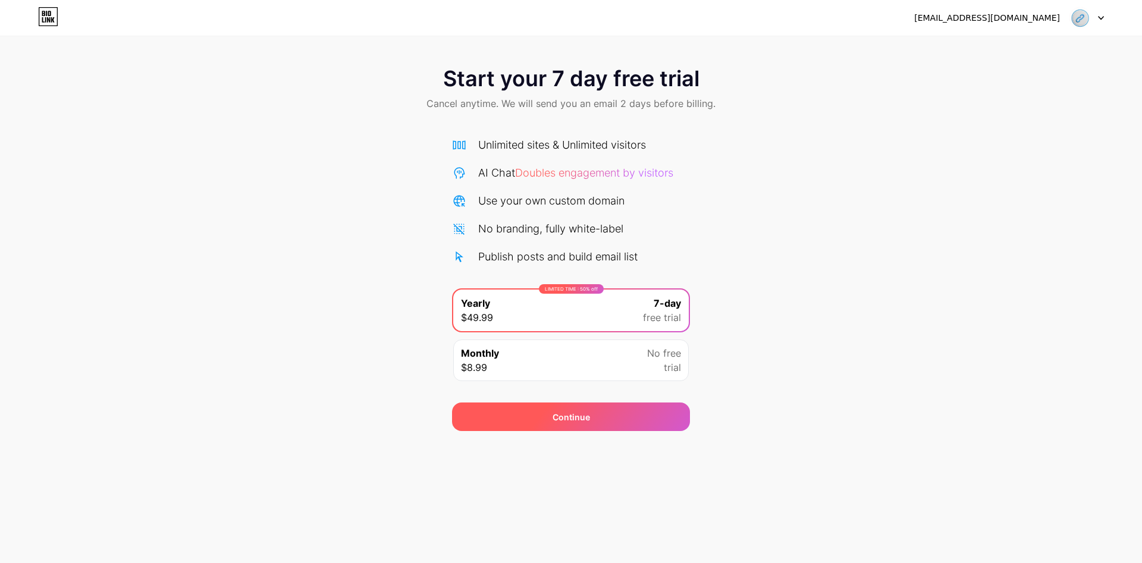
click at [620, 423] on div "Continue" at bounding box center [571, 417] width 238 height 29
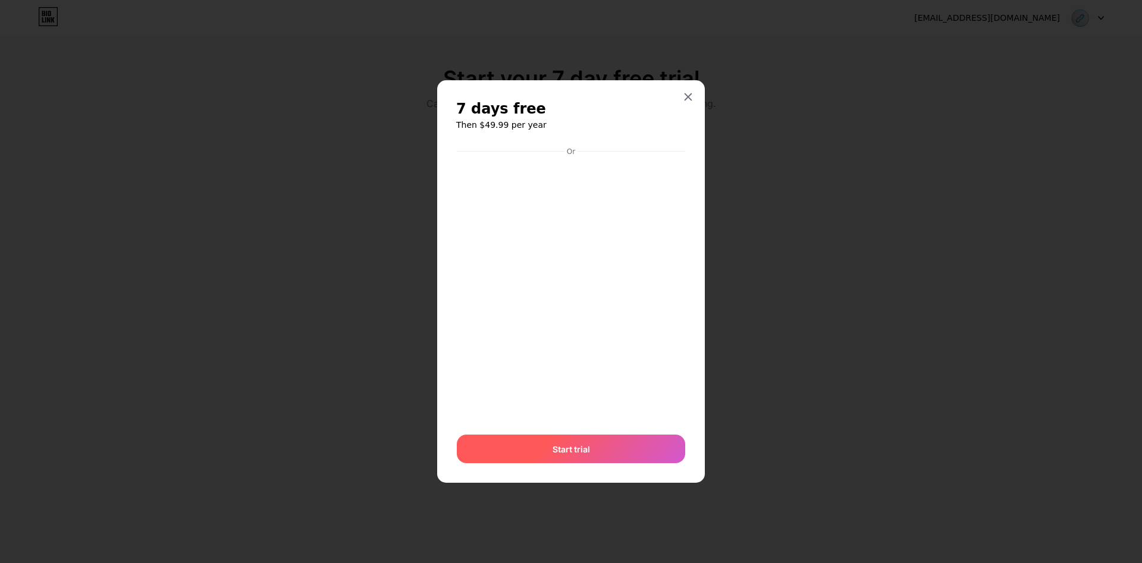
click at [610, 463] on div "Start trial" at bounding box center [571, 449] width 228 height 29
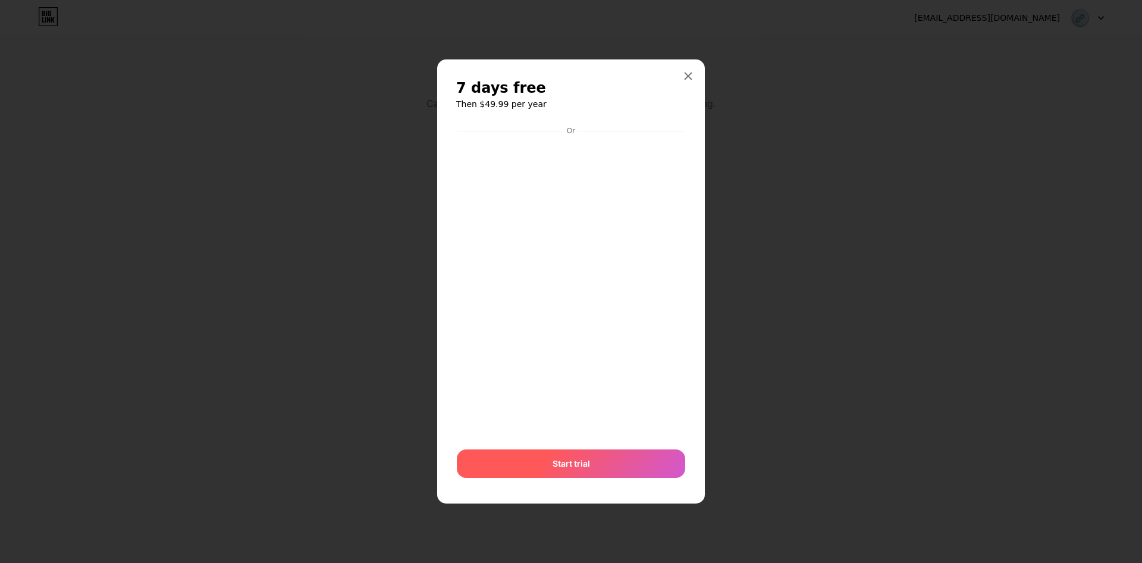
click at [609, 458] on div "Start trial" at bounding box center [571, 464] width 228 height 29
click at [605, 465] on div "Start trial" at bounding box center [571, 464] width 228 height 29
click at [694, 76] on div at bounding box center [688, 75] width 21 height 21
